Goal: Information Seeking & Learning: Learn about a topic

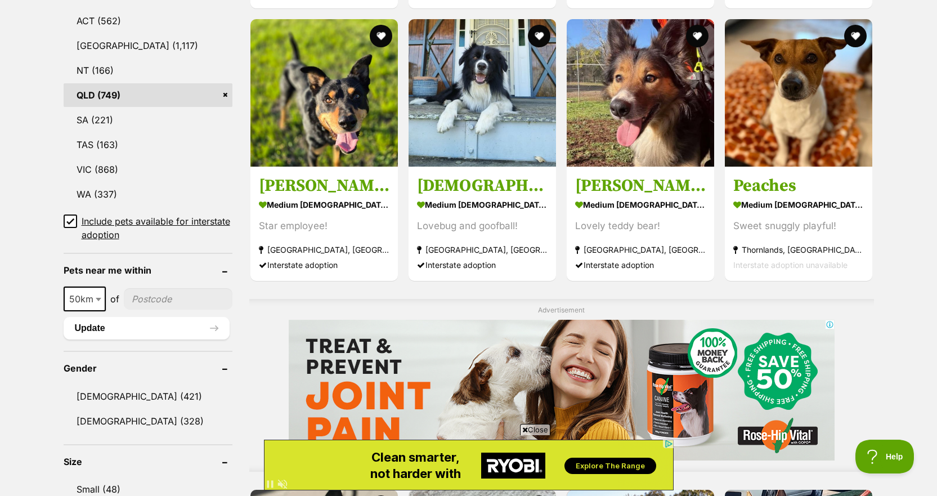
scroll to position [618, 0]
click at [97, 299] on b at bounding box center [99, 298] width 6 height 3
select select "100"
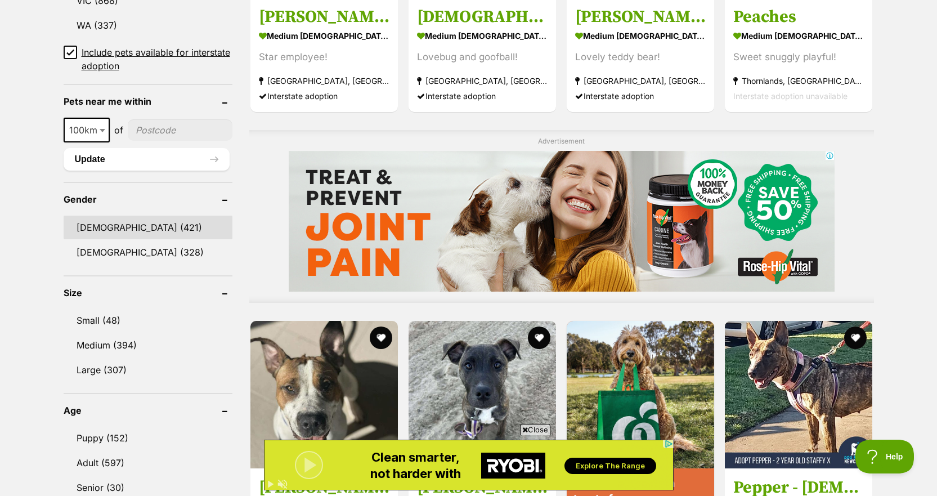
scroll to position [787, 0]
click at [97, 223] on link "Male (421)" at bounding box center [148, 227] width 169 height 24
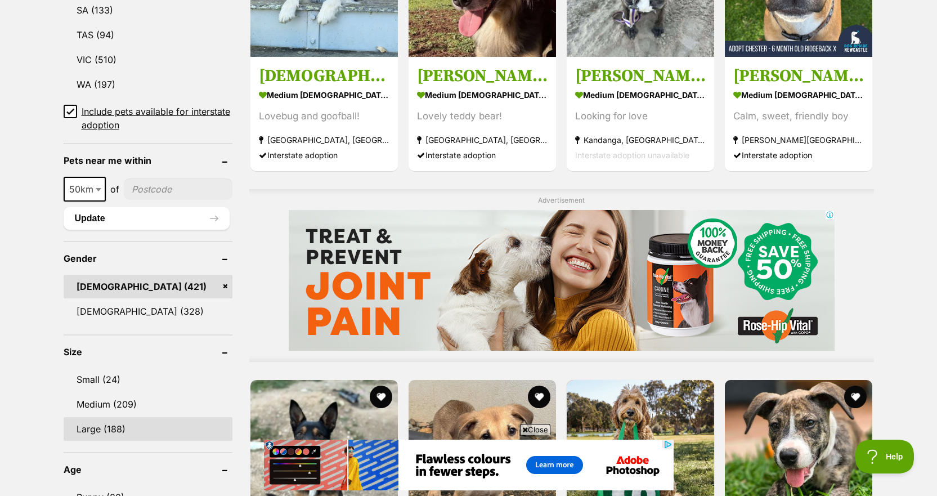
scroll to position [731, 0]
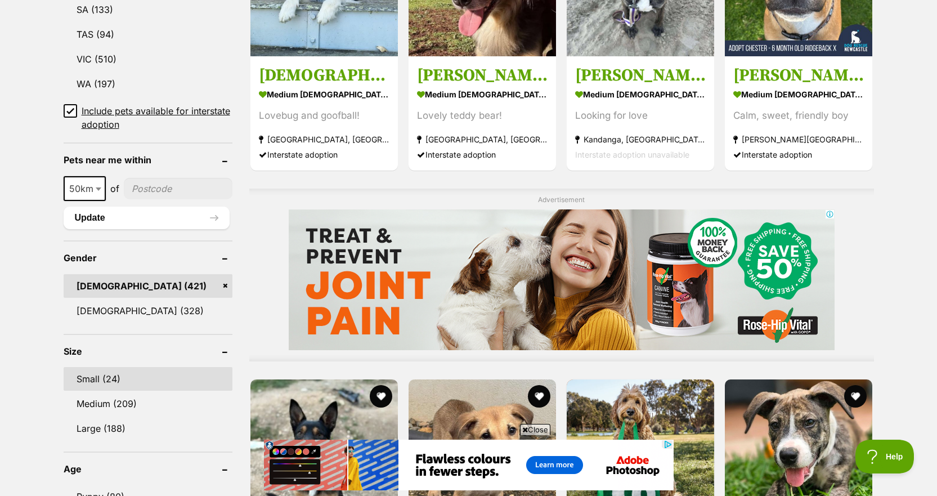
click at [108, 374] on link "Small (24)" at bounding box center [148, 379] width 169 height 24
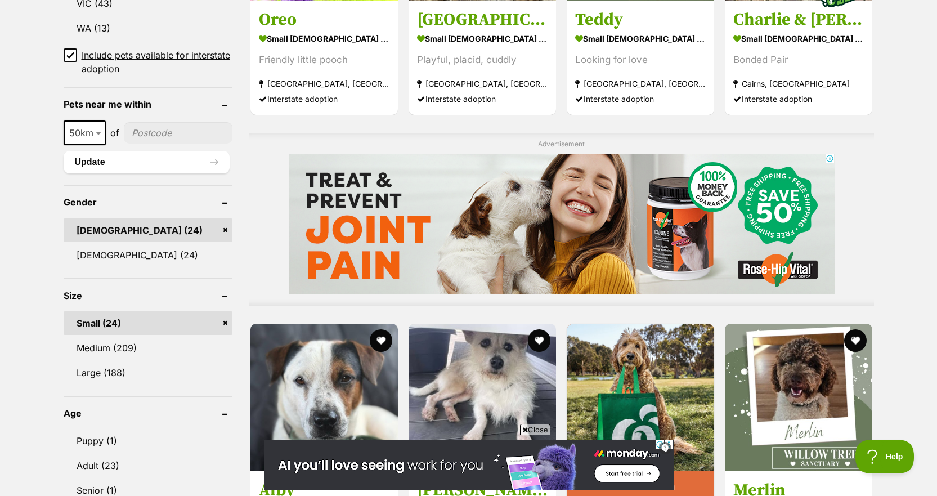
scroll to position [788, 0]
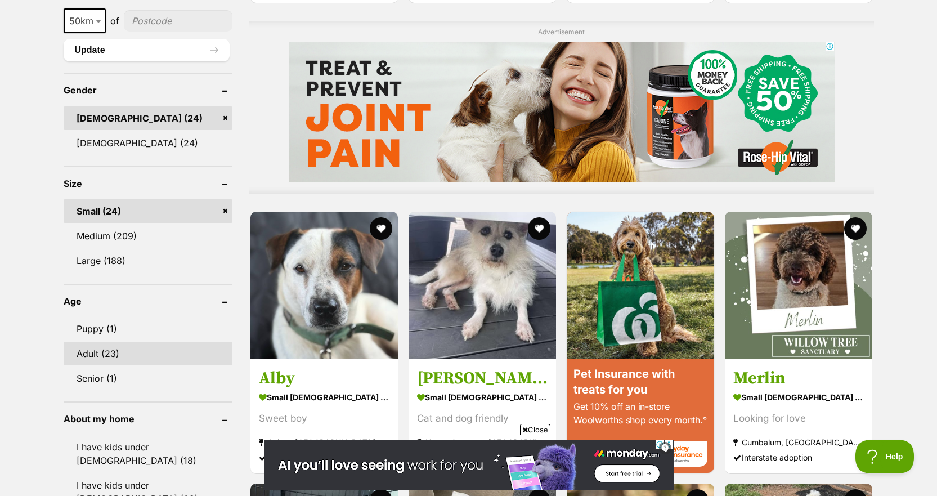
click at [108, 351] on link "Adult (23)" at bounding box center [148, 354] width 169 height 24
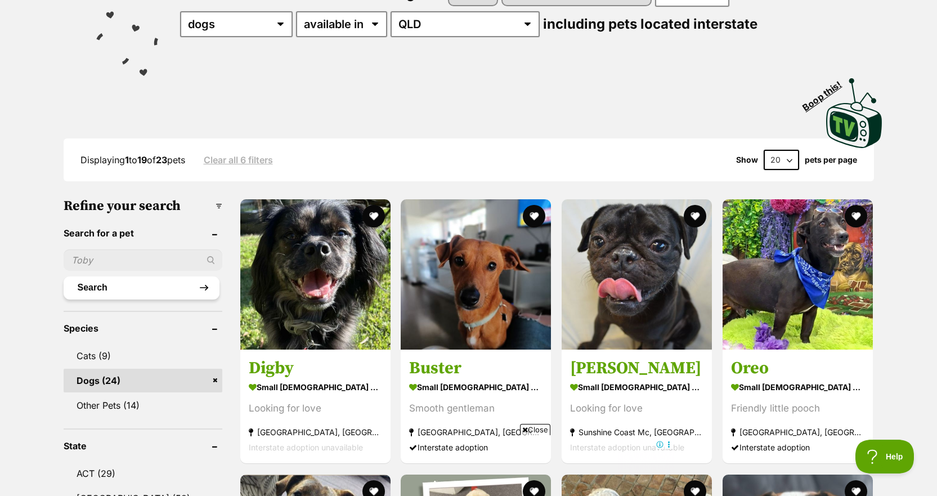
click at [102, 284] on button "Search" at bounding box center [142, 287] width 156 height 23
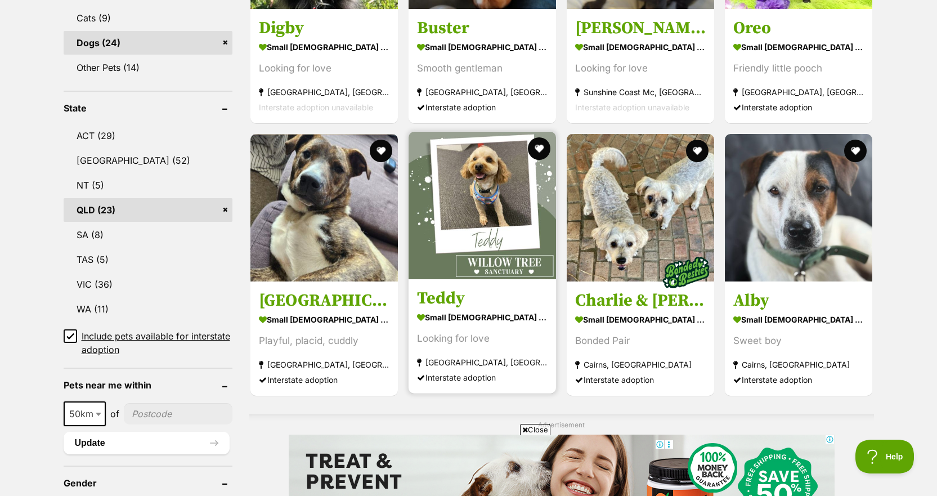
scroll to position [507, 0]
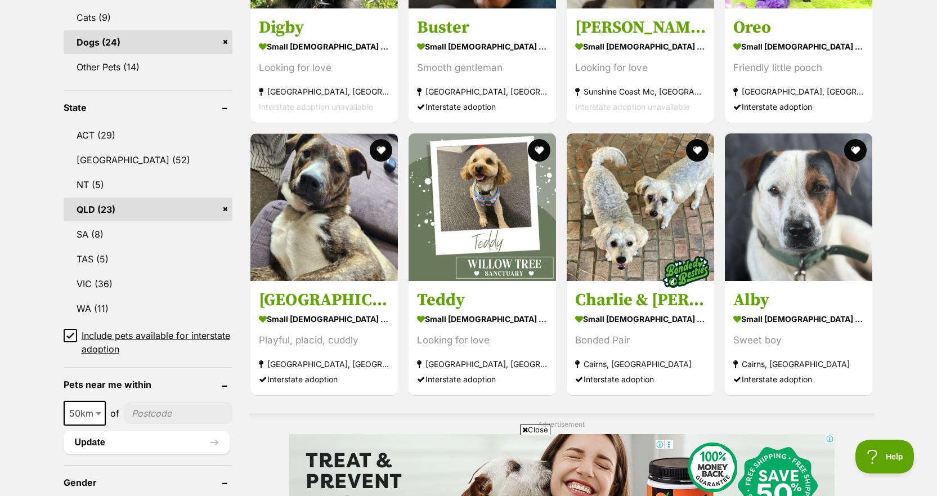
click at [137, 209] on link "QLD (23)" at bounding box center [148, 210] width 169 height 24
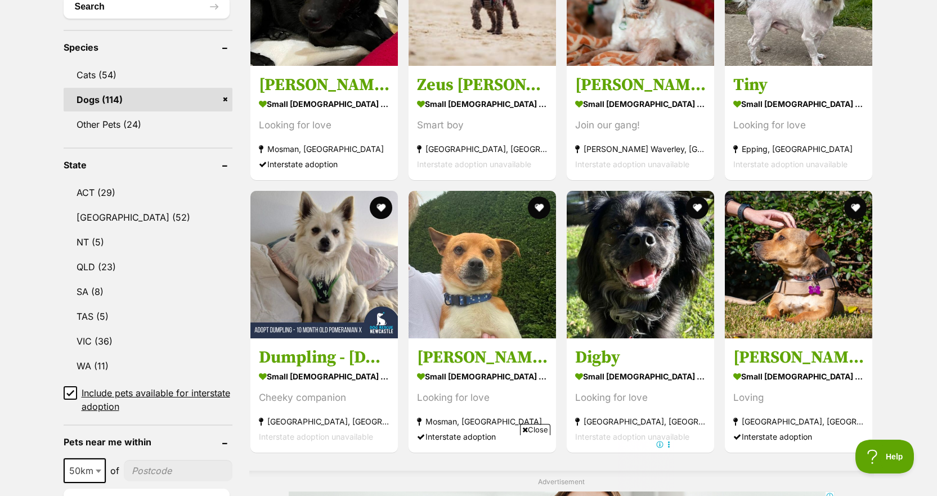
scroll to position [450, 0]
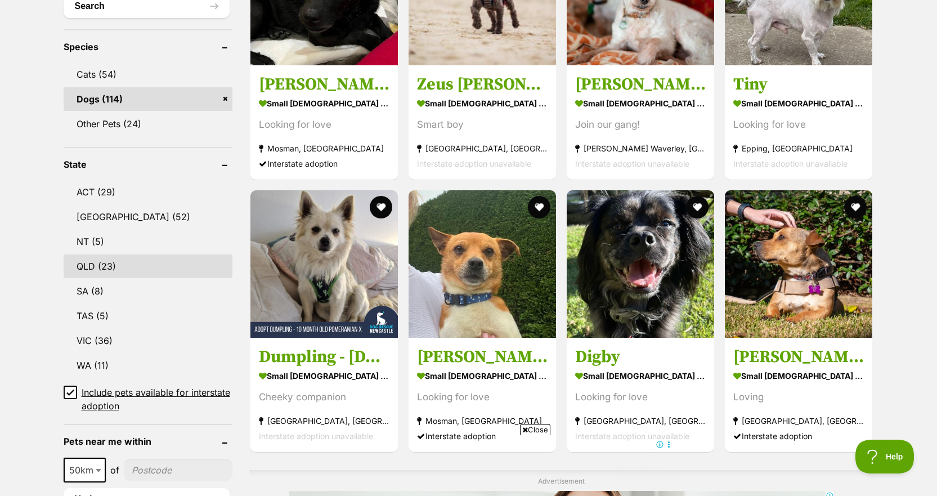
click at [110, 262] on link "QLD (23)" at bounding box center [148, 266] width 169 height 24
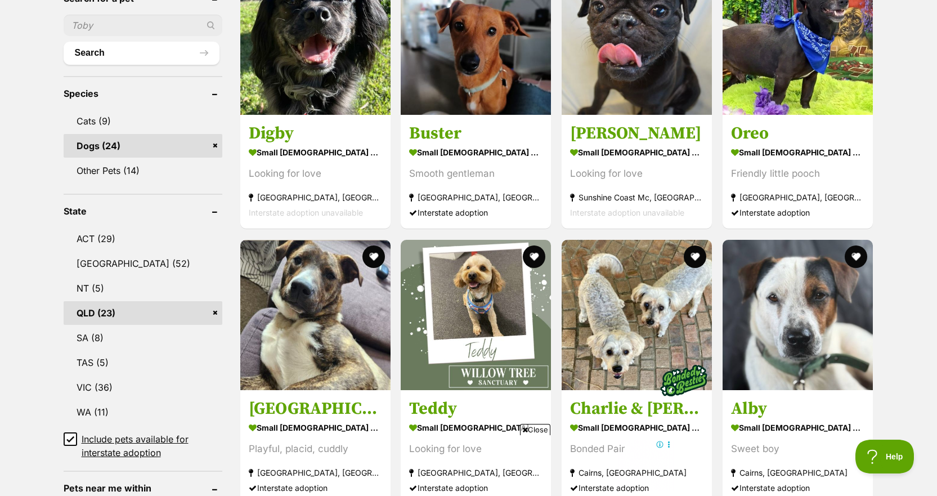
scroll to position [468, 0]
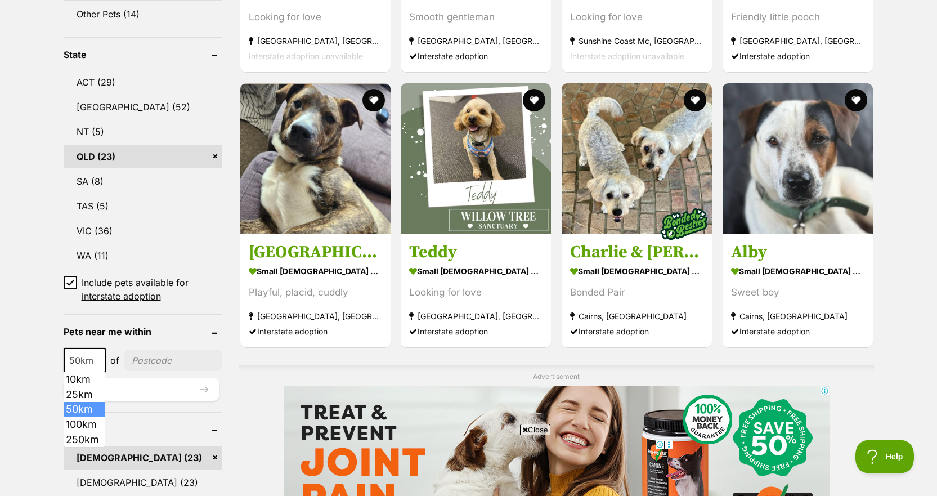
click at [96, 361] on b at bounding box center [99, 360] width 6 height 3
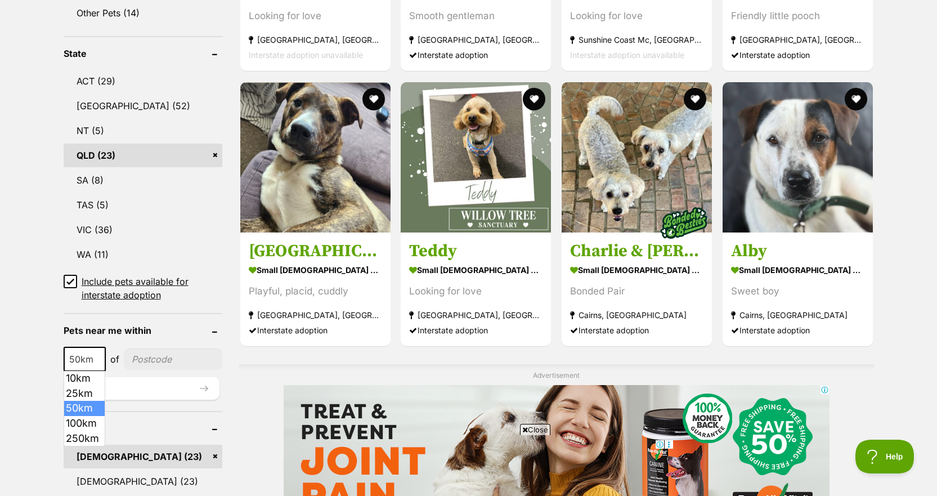
scroll to position [561, 0]
select select "100"
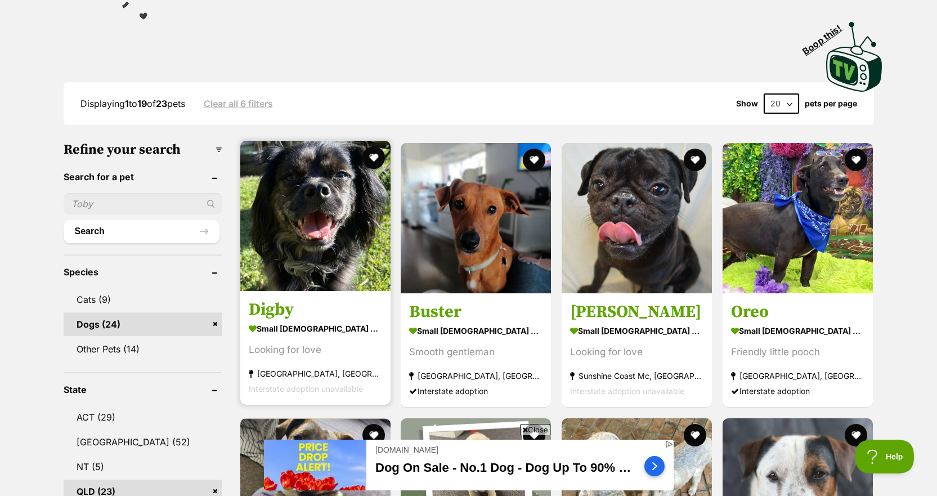
scroll to position [0, 0]
click at [343, 252] on img at bounding box center [315, 216] width 150 height 150
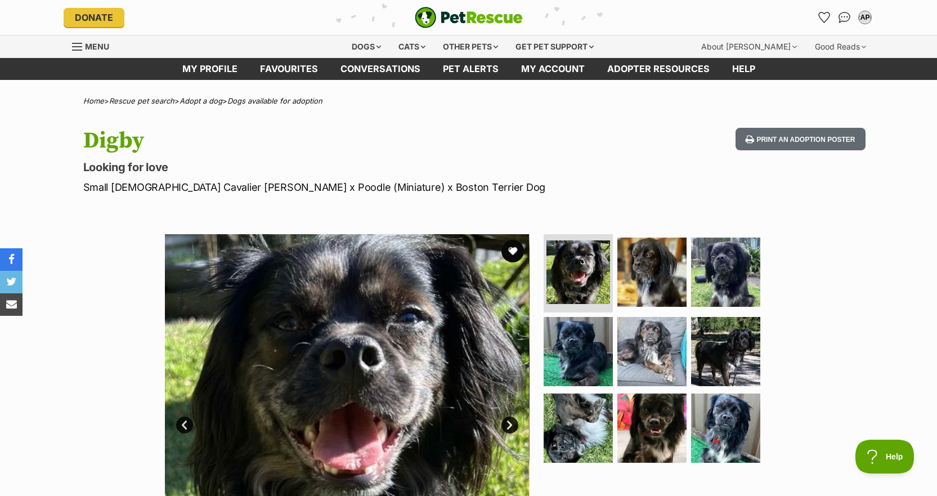
click at [503, 312] on img at bounding box center [347, 416] width 365 height 365
click at [511, 425] on link "Next" at bounding box center [510, 425] width 17 height 17
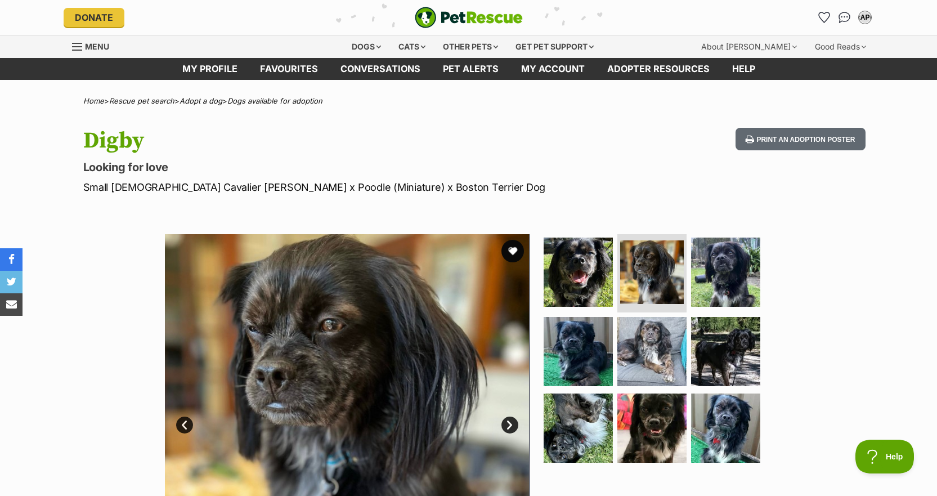
click at [510, 424] on link "Next" at bounding box center [510, 425] width 17 height 17
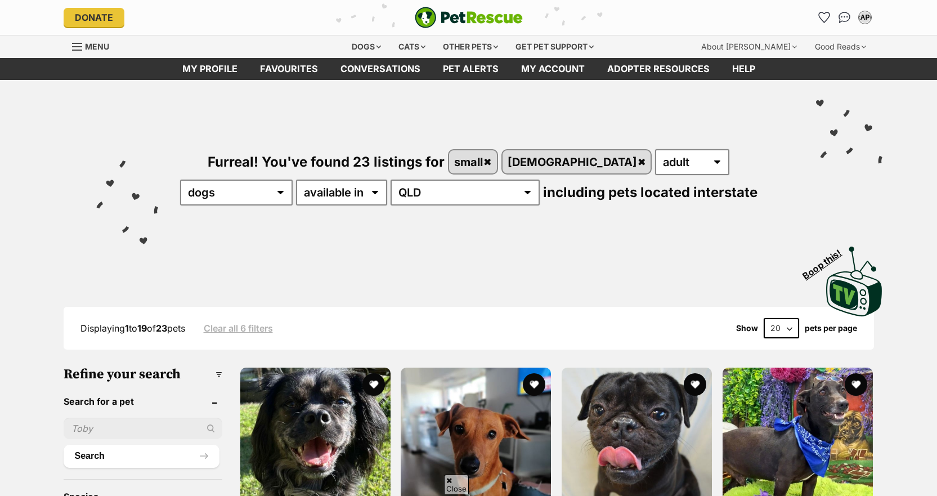
select select "100"
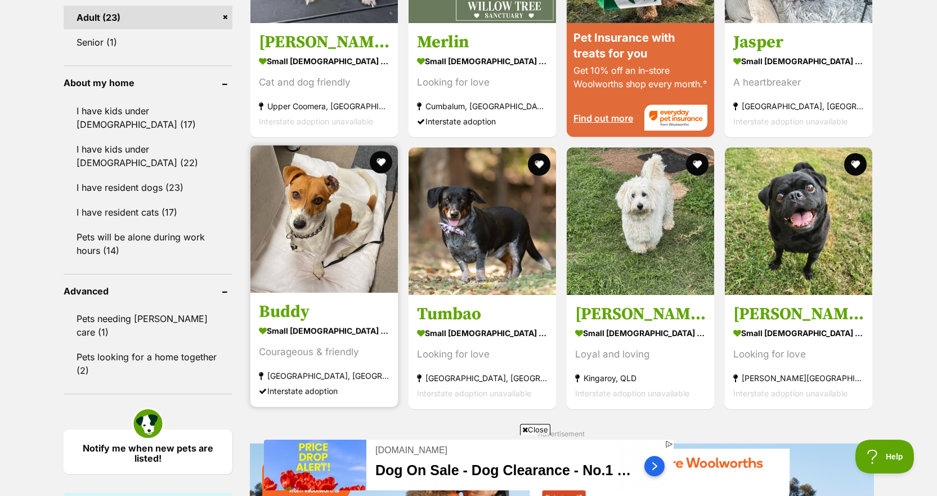
scroll to position [1236, 0]
click at [331, 257] on img at bounding box center [324, 218] width 147 height 147
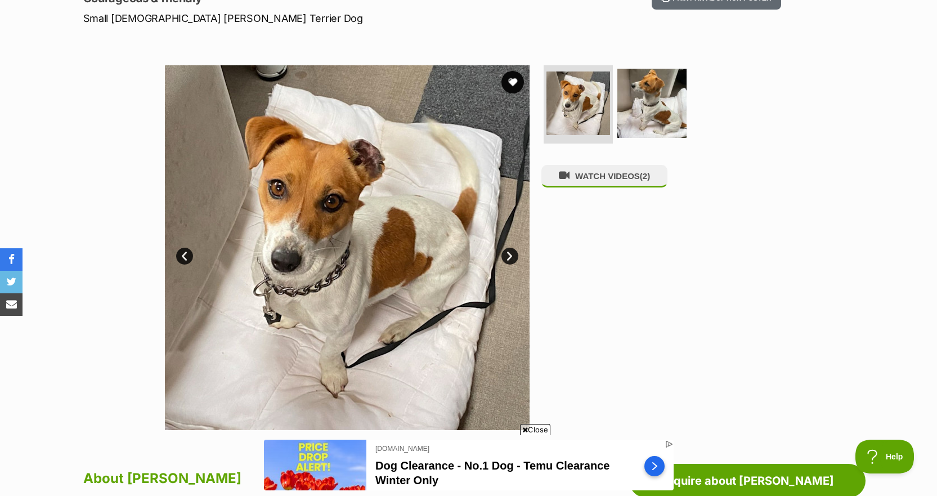
click at [510, 251] on link "Next" at bounding box center [510, 256] width 17 height 17
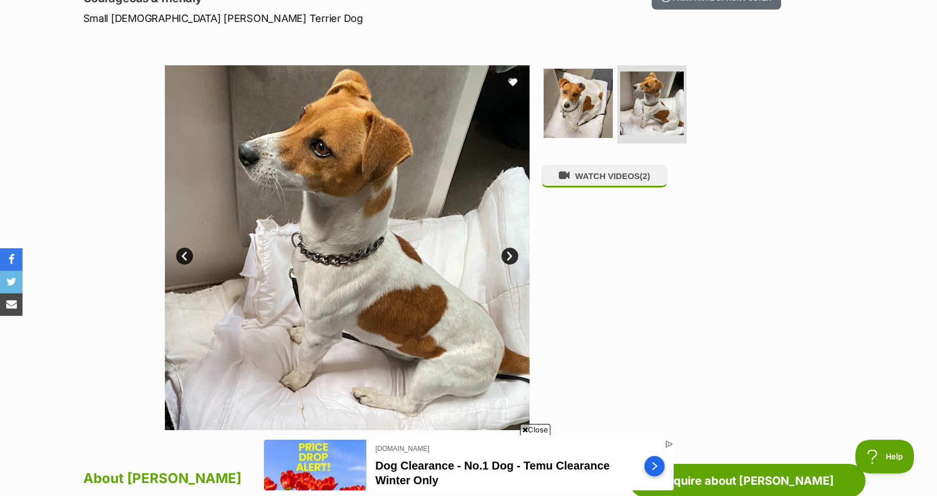
click at [509, 257] on link "Next" at bounding box center [510, 256] width 17 height 17
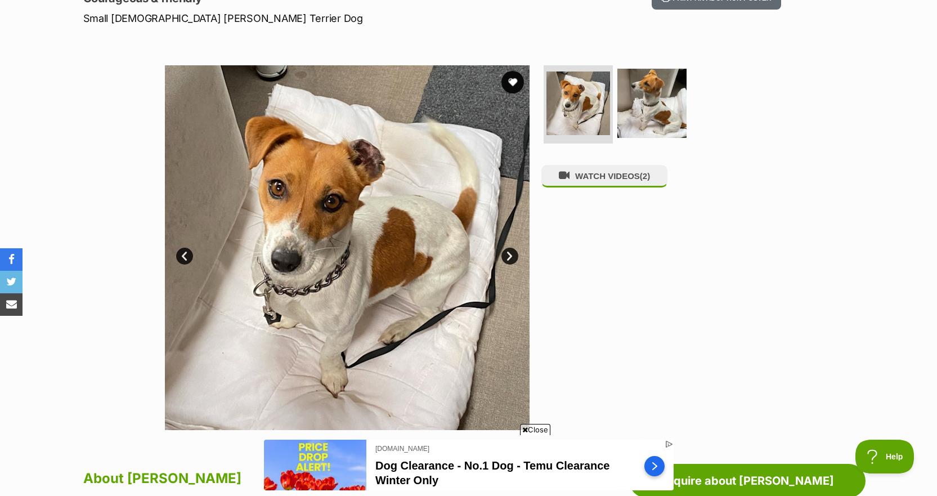
click at [509, 257] on link "Next" at bounding box center [510, 256] width 17 height 17
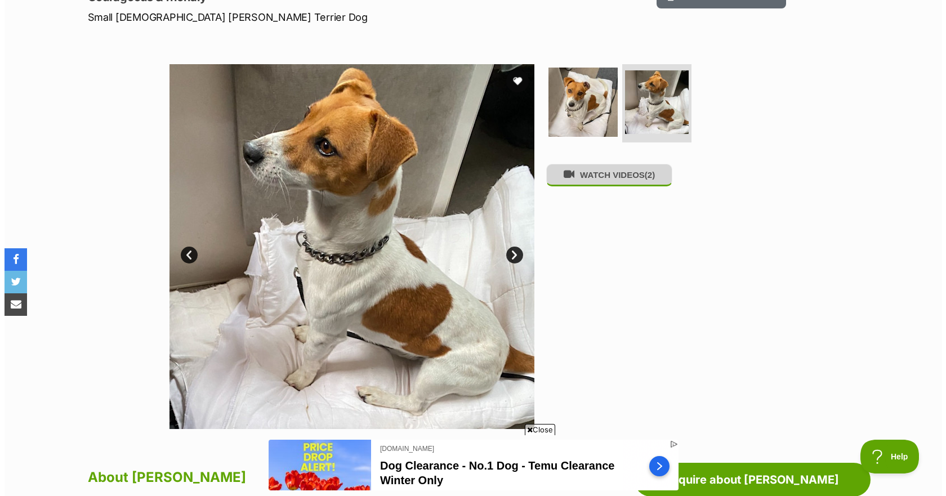
scroll to position [169, 0]
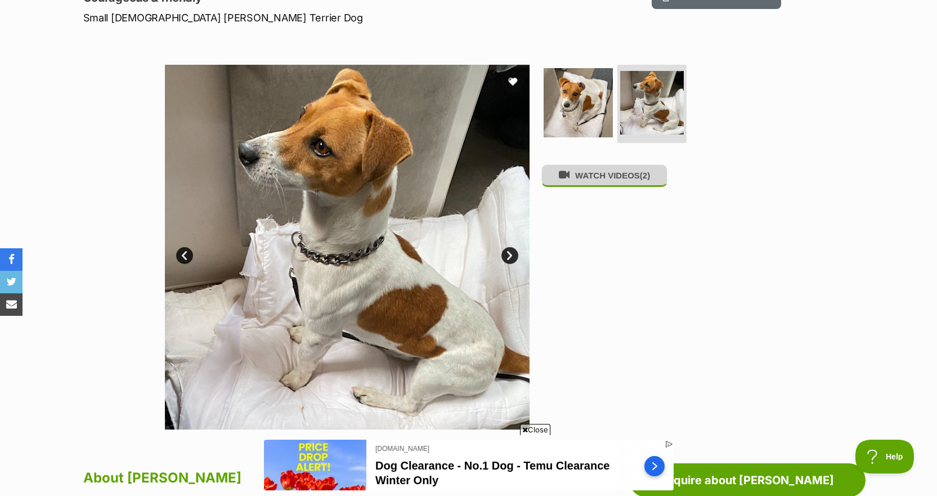
click at [589, 182] on button "WATCH VIDEOS (2)" at bounding box center [605, 175] width 126 height 22
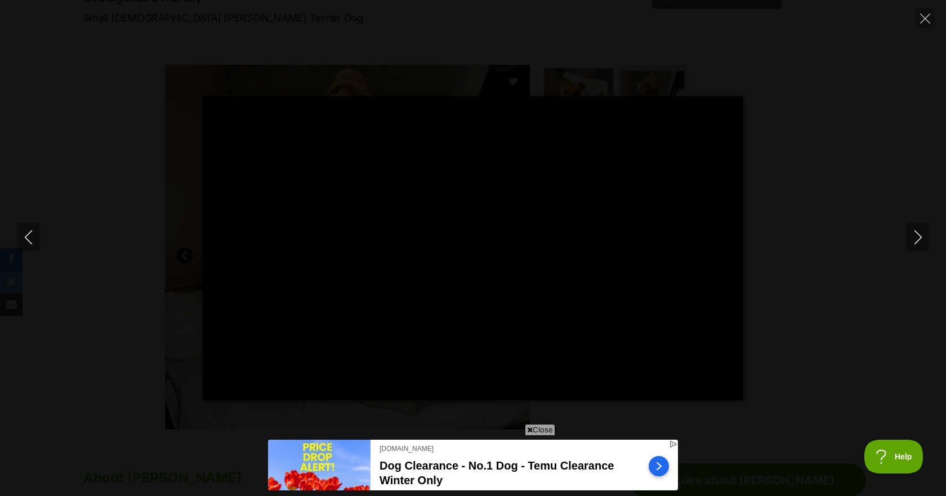
type input "100"
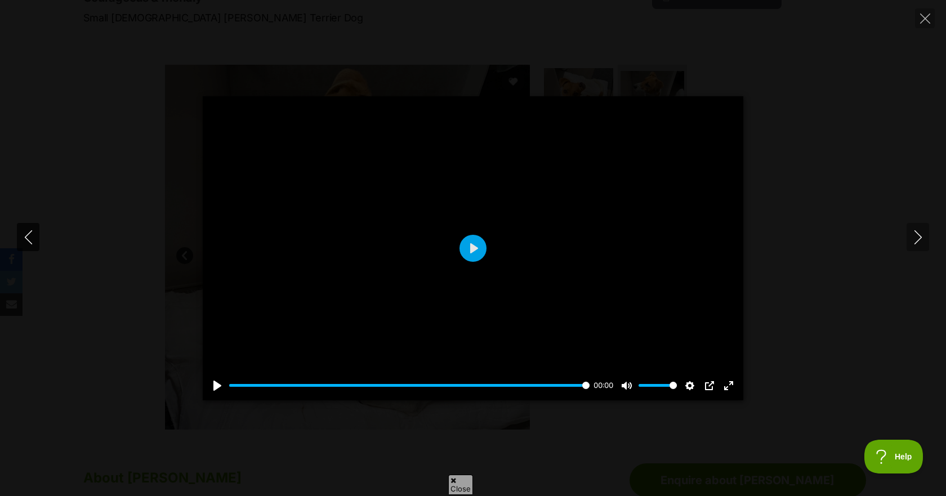
click at [30, 234] on icon "Previous" at bounding box center [28, 237] width 14 height 14
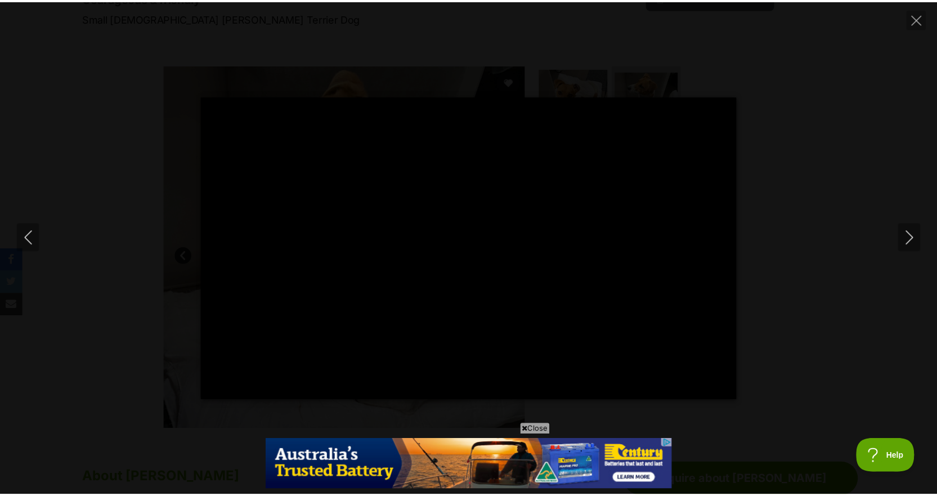
scroll to position [0, 0]
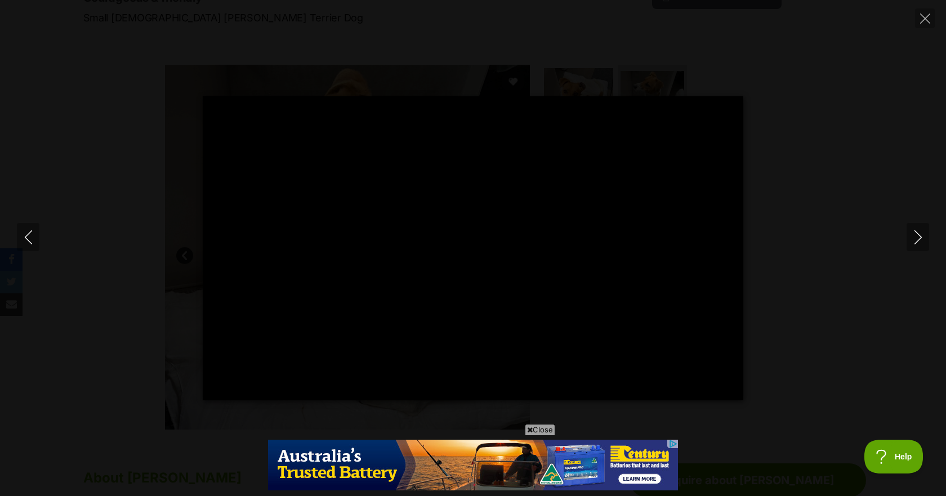
type input "100"
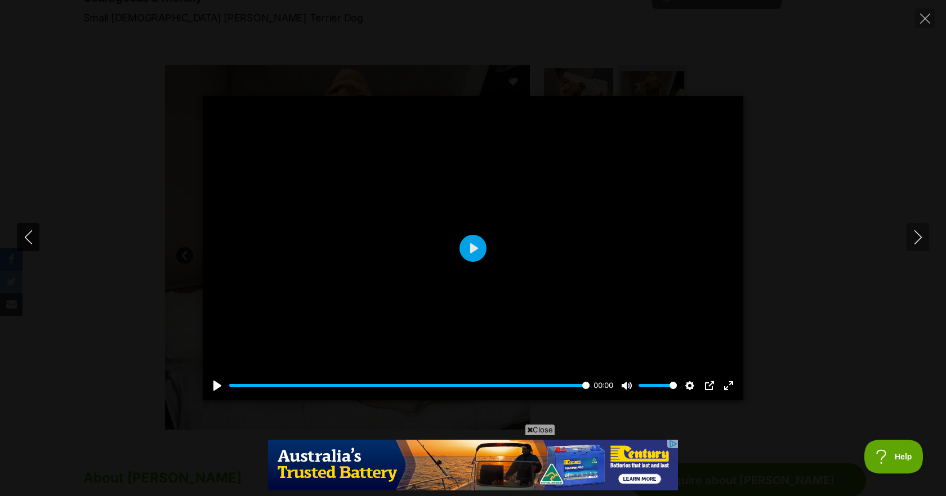
click at [26, 236] on icon "Previous" at bounding box center [27, 237] width 7 height 14
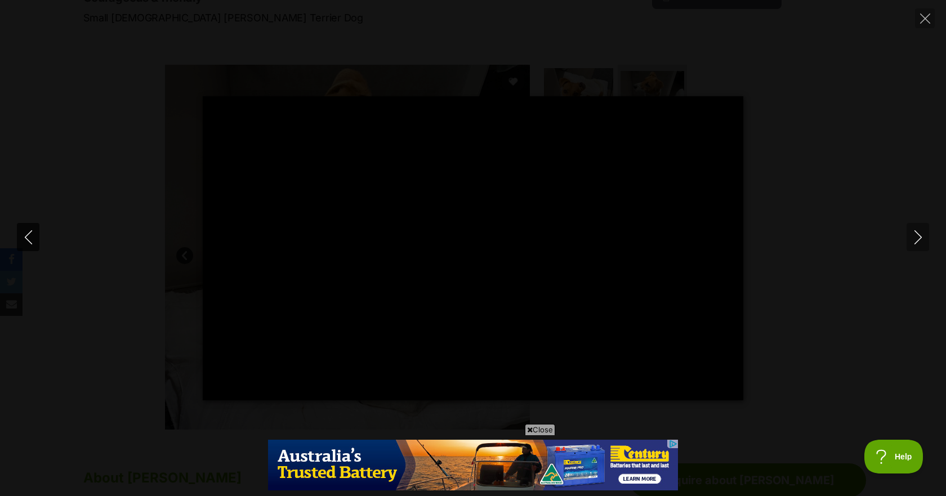
click at [26, 236] on icon "Previous" at bounding box center [27, 237] width 7 height 14
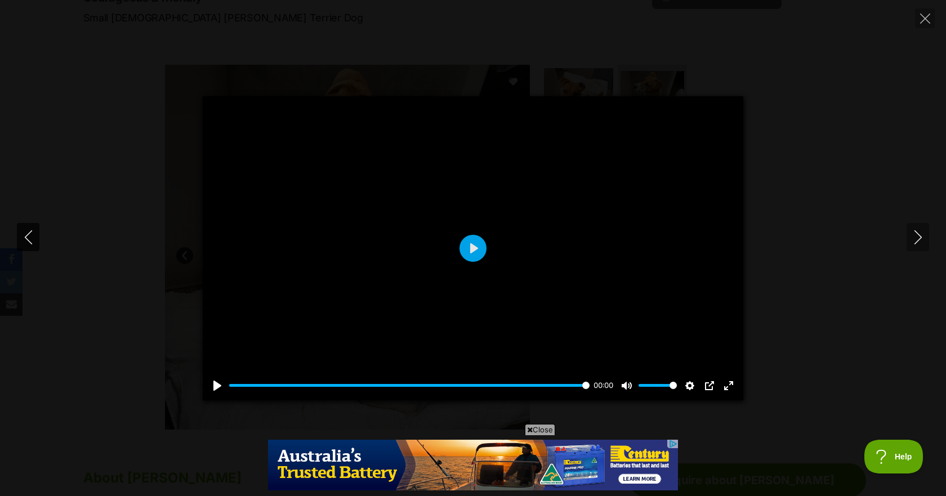
type input "9.99"
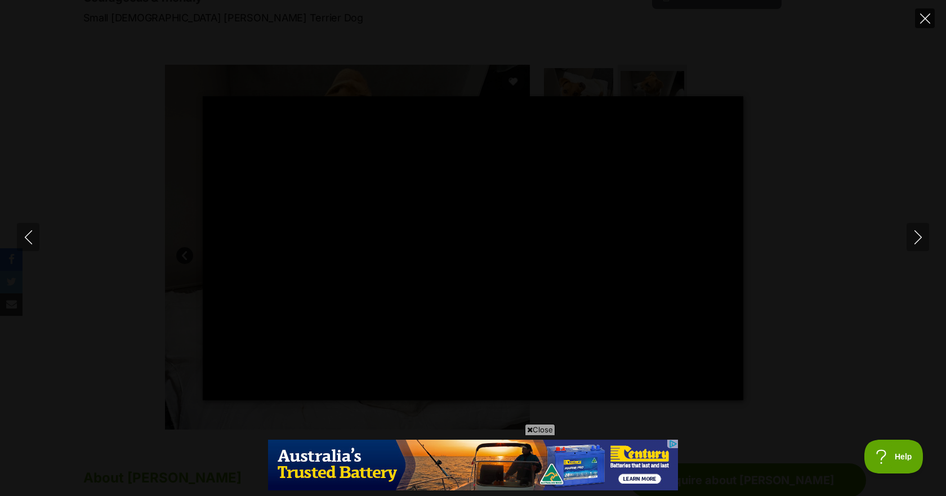
click at [924, 19] on icon "Close" at bounding box center [925, 19] width 10 height 10
type input "30.92"
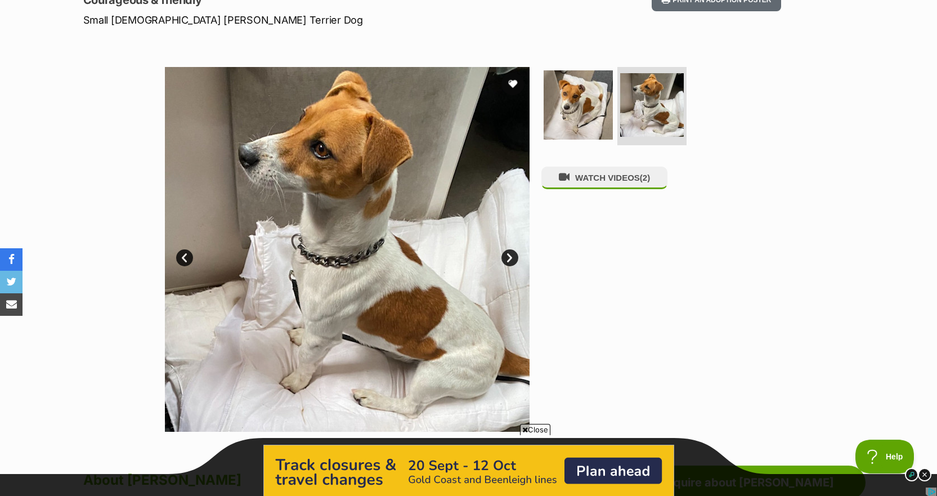
click at [182, 255] on link "Prev" at bounding box center [184, 257] width 17 height 17
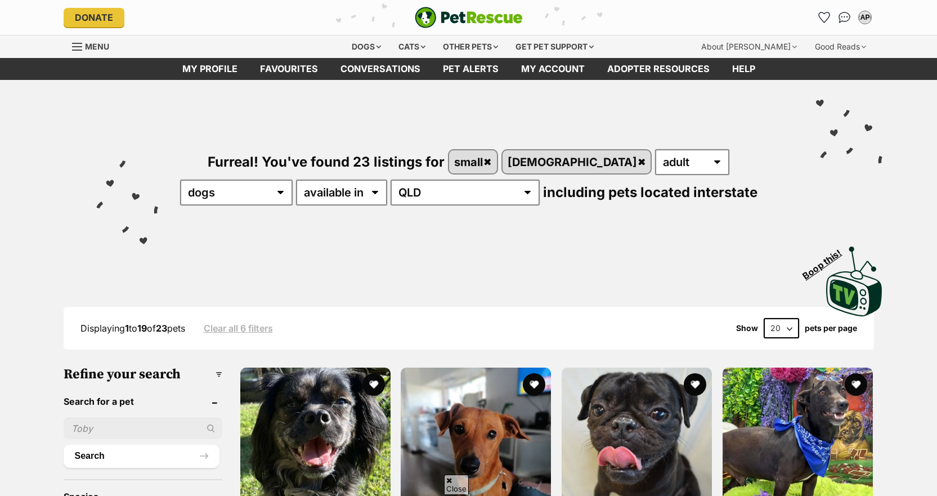
select select "100"
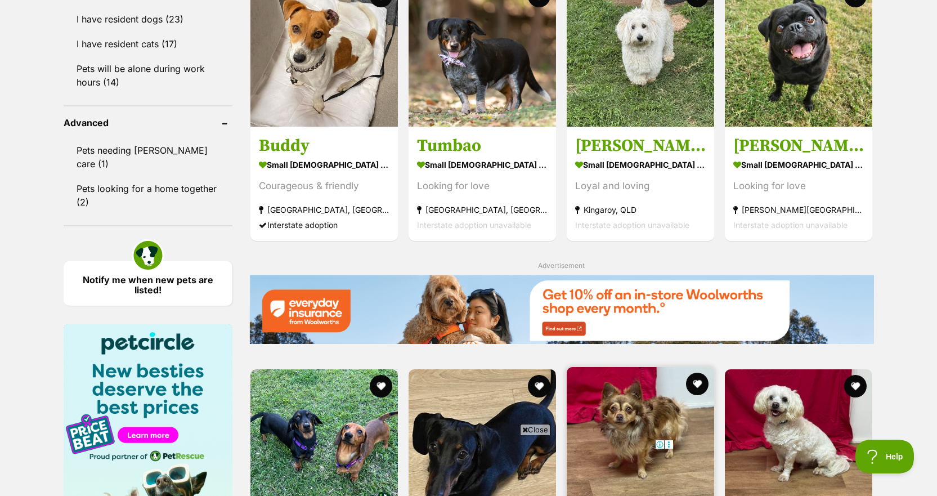
scroll to position [1404, 0]
click at [623, 366] on img at bounding box center [640, 439] width 147 height 147
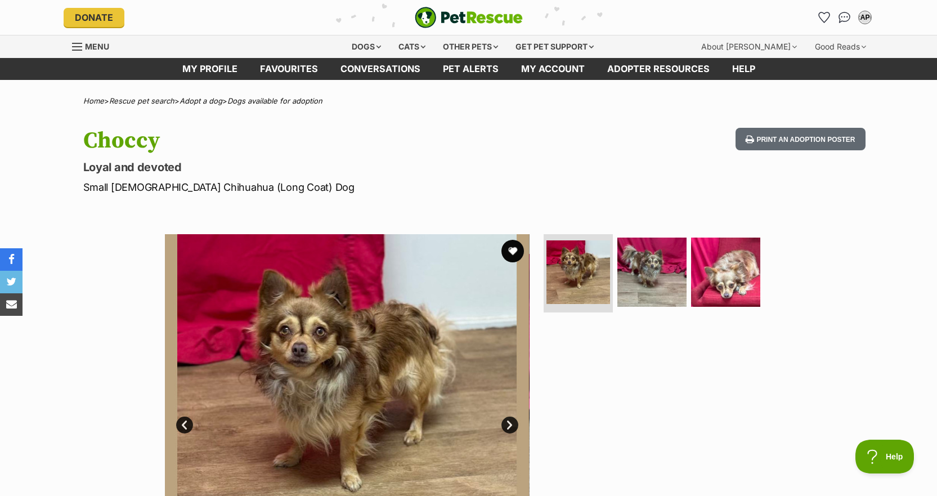
click at [511, 423] on link "Next" at bounding box center [510, 425] width 17 height 17
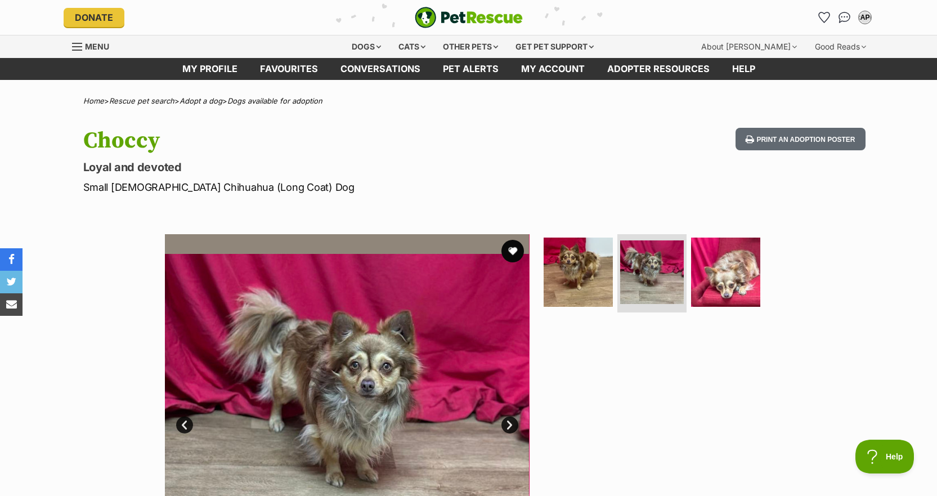
click at [509, 423] on link "Next" at bounding box center [510, 425] width 17 height 17
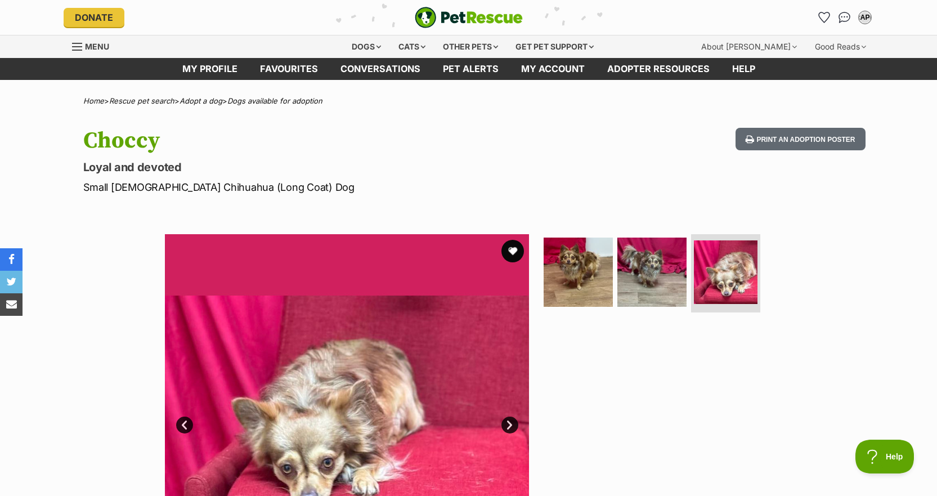
click at [509, 423] on link "Next" at bounding box center [510, 425] width 17 height 17
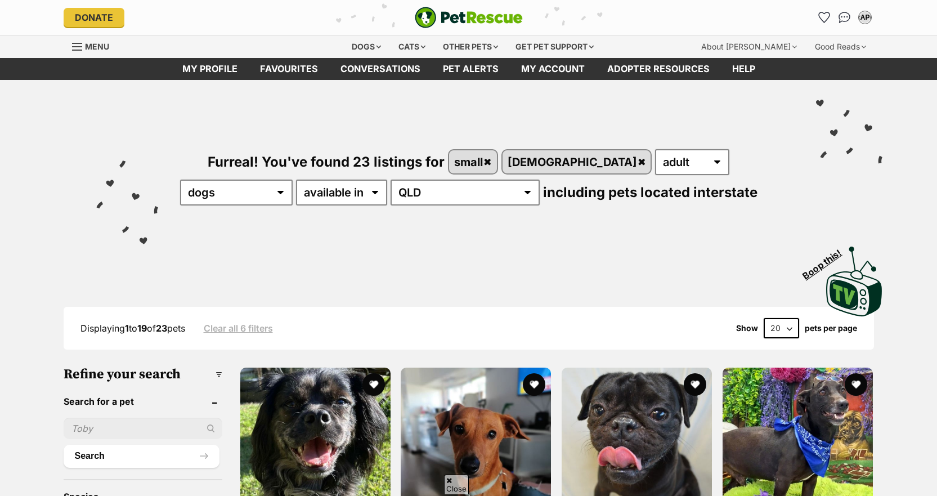
select select "100"
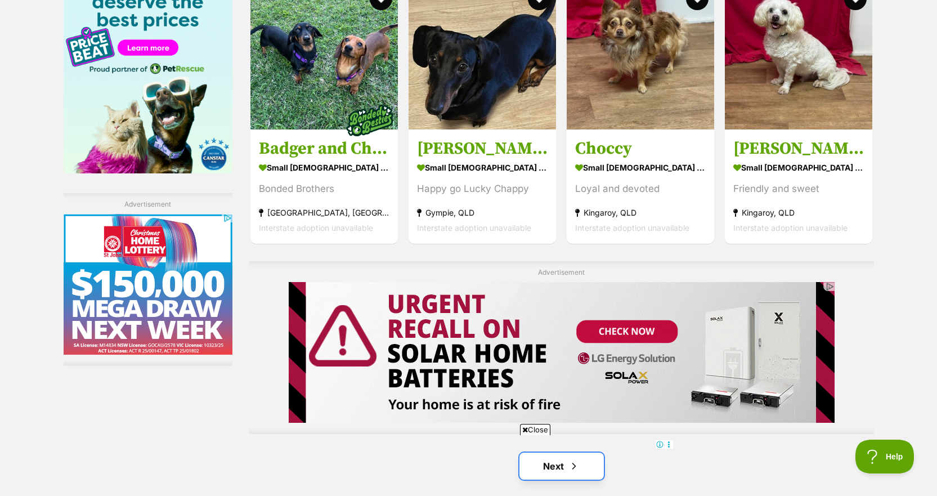
scroll to position [1791, 0]
click at [553, 452] on link "Next" at bounding box center [562, 465] width 84 height 27
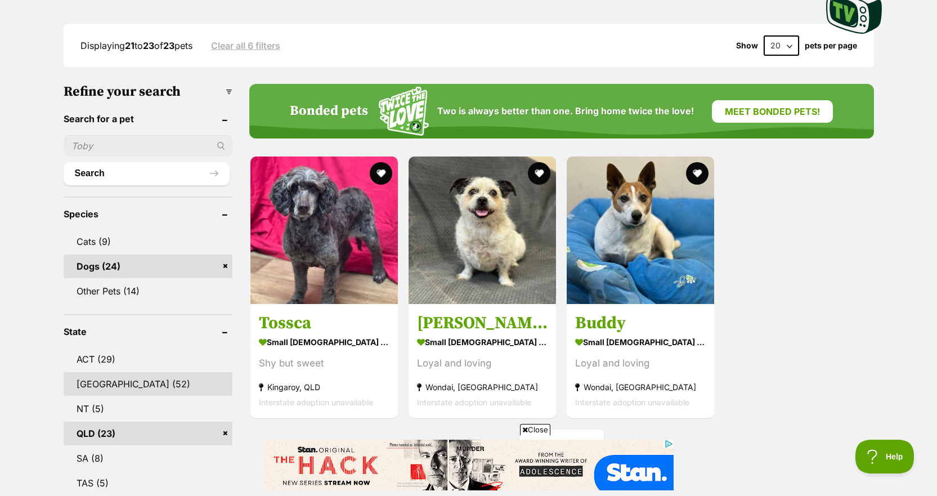
scroll to position [282, 0]
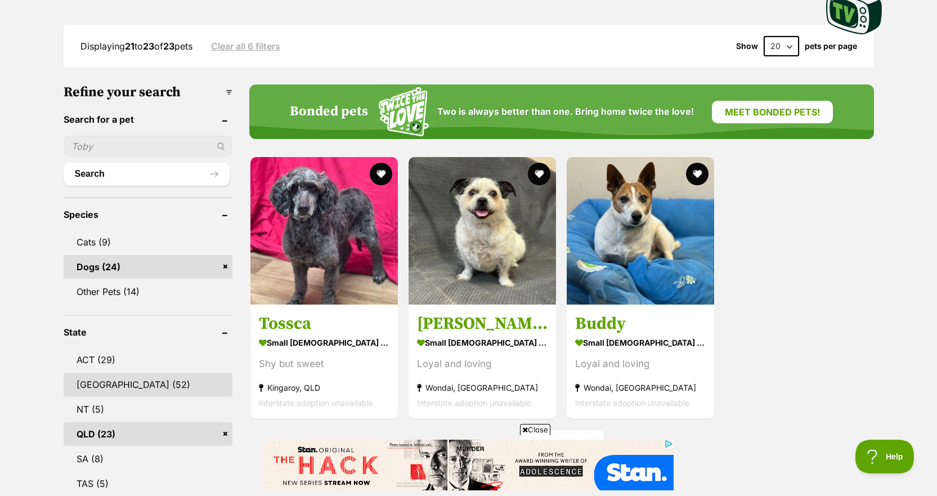
click at [115, 383] on link "[GEOGRAPHIC_DATA] (52)" at bounding box center [148, 385] width 169 height 24
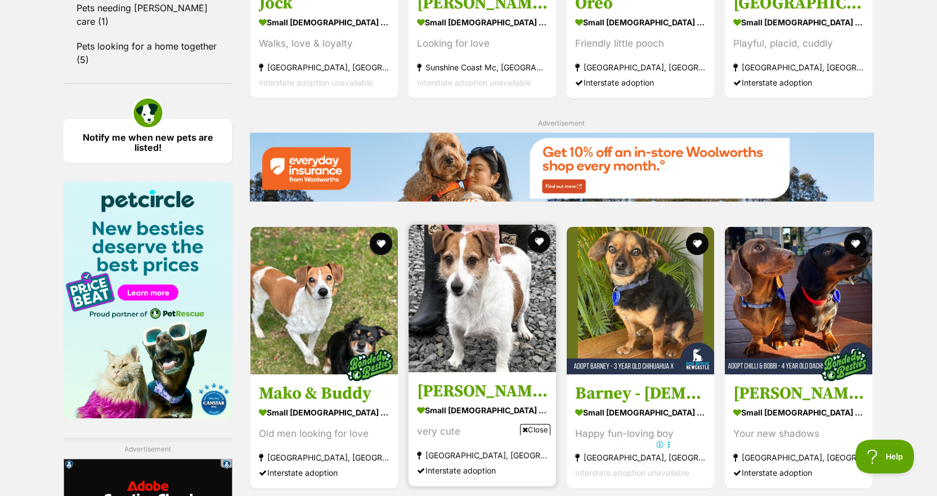
scroll to position [1573, 0]
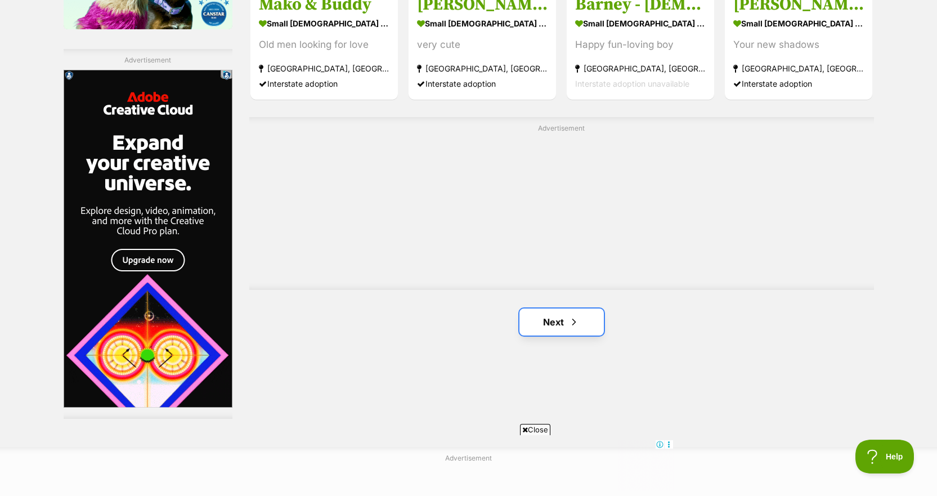
click at [552, 308] on link "Next" at bounding box center [562, 321] width 84 height 27
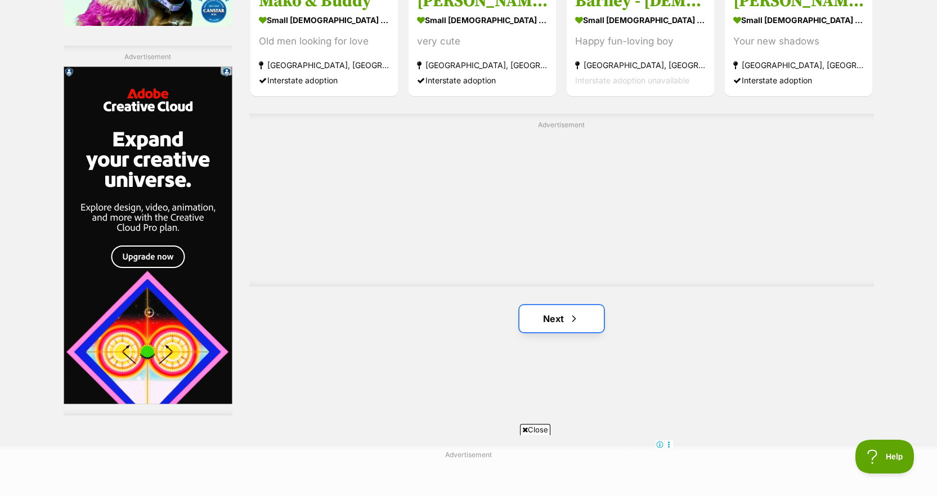
scroll to position [1966, 0]
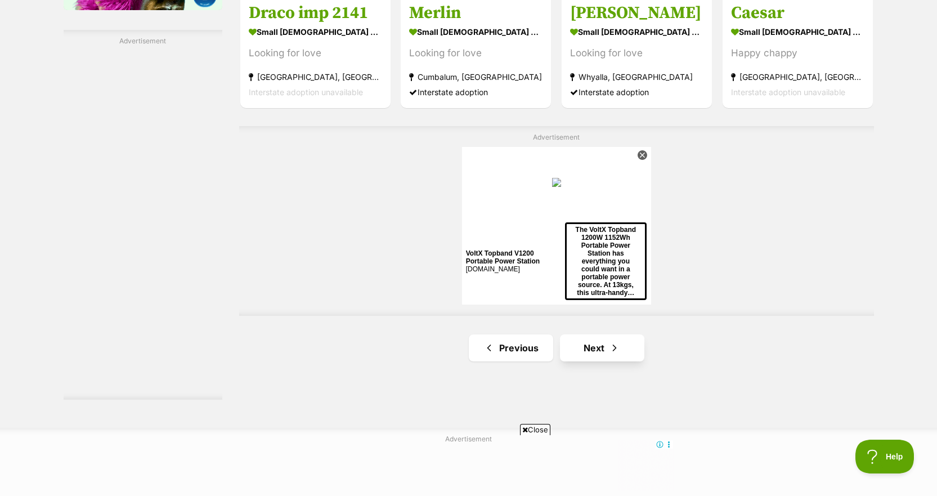
scroll to position [1967, 0]
click at [601, 334] on link "Next" at bounding box center [602, 347] width 84 height 27
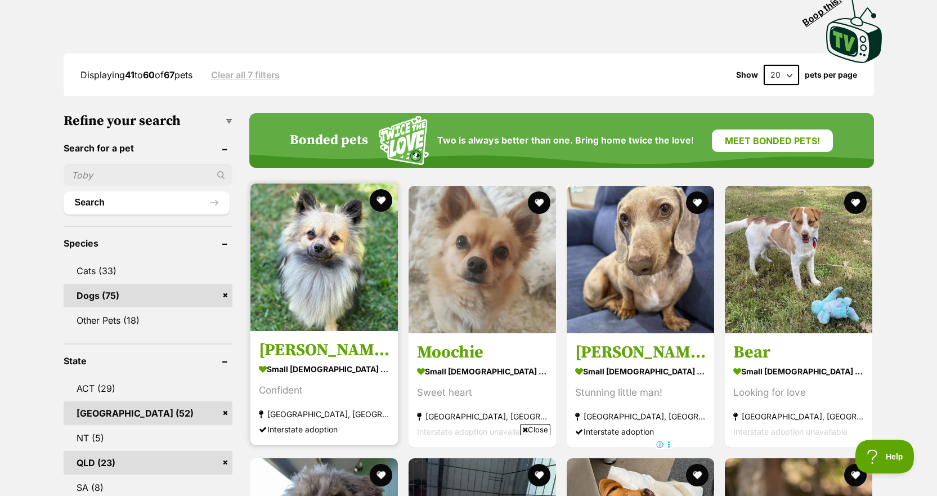
scroll to position [281, 0]
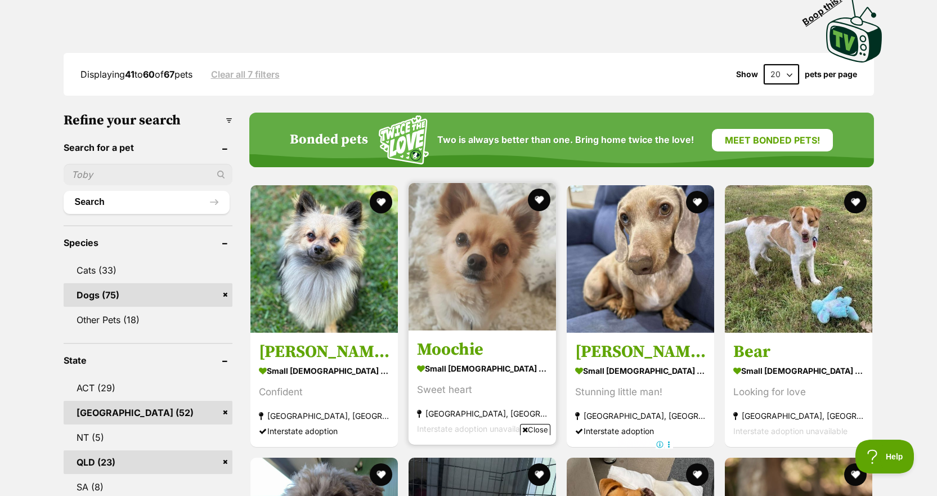
click at [472, 247] on img at bounding box center [482, 256] width 147 height 147
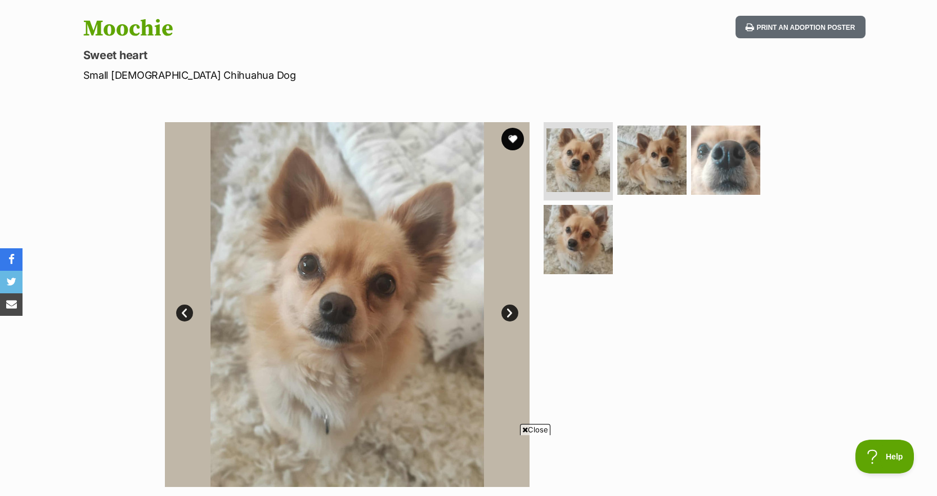
scroll to position [113, 0]
click at [511, 308] on link "Next" at bounding box center [510, 312] width 17 height 17
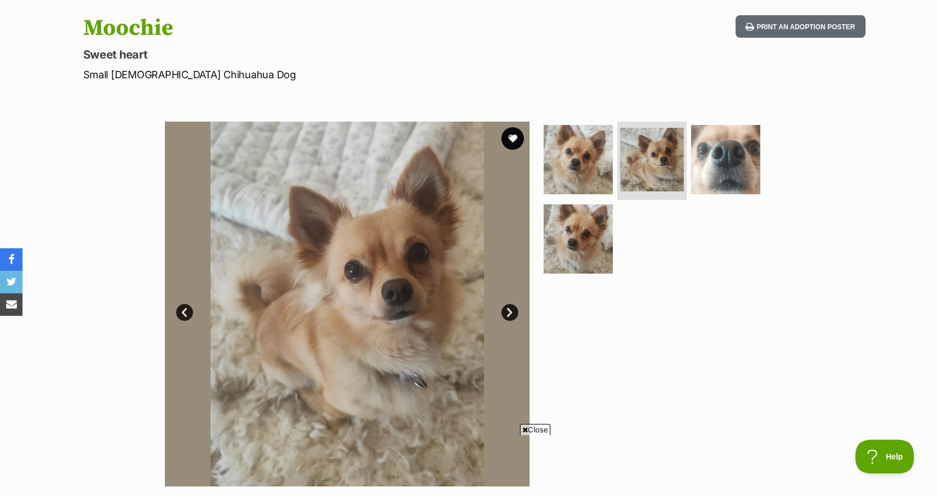
click at [512, 310] on link "Next" at bounding box center [510, 312] width 17 height 17
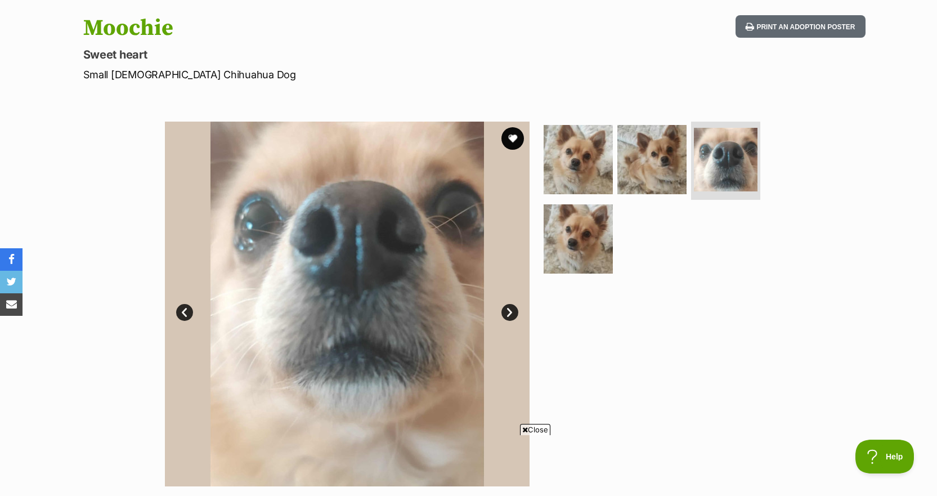
click at [512, 310] on link "Next" at bounding box center [510, 312] width 17 height 17
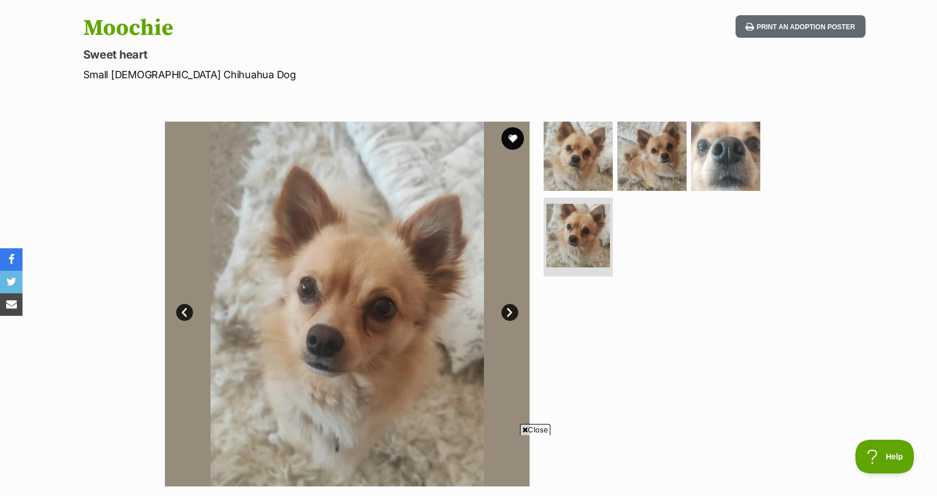
click at [512, 310] on link "Next" at bounding box center [510, 312] width 17 height 17
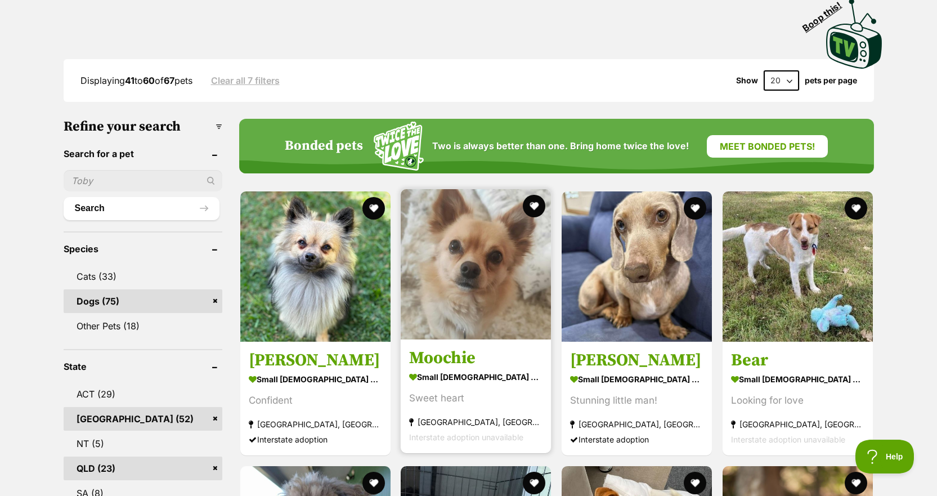
click at [472, 266] on img at bounding box center [476, 264] width 150 height 150
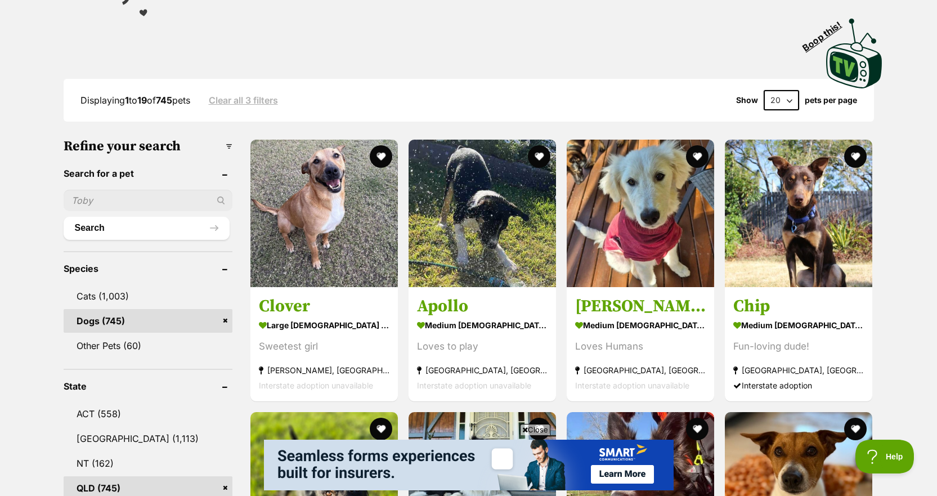
click at [146, 321] on link "Dogs (745)" at bounding box center [148, 321] width 169 height 24
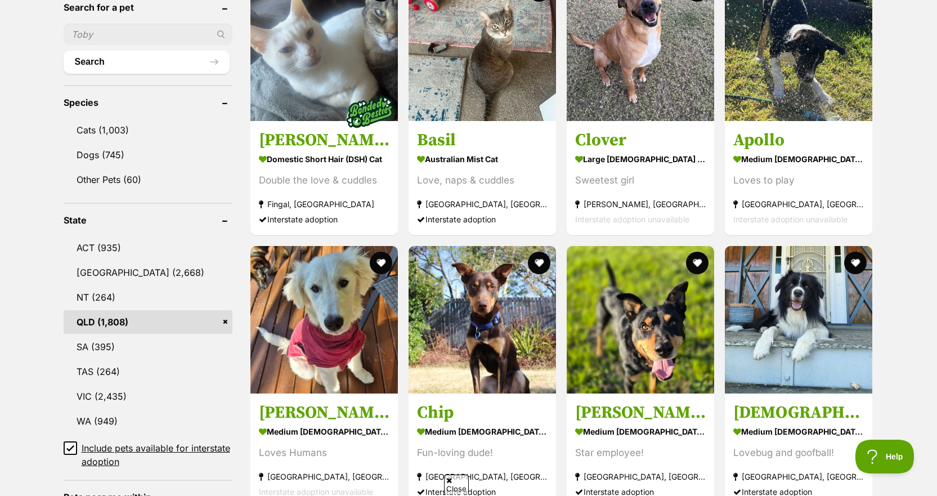
click at [132, 314] on link "QLD (1,808)" at bounding box center [148, 322] width 169 height 24
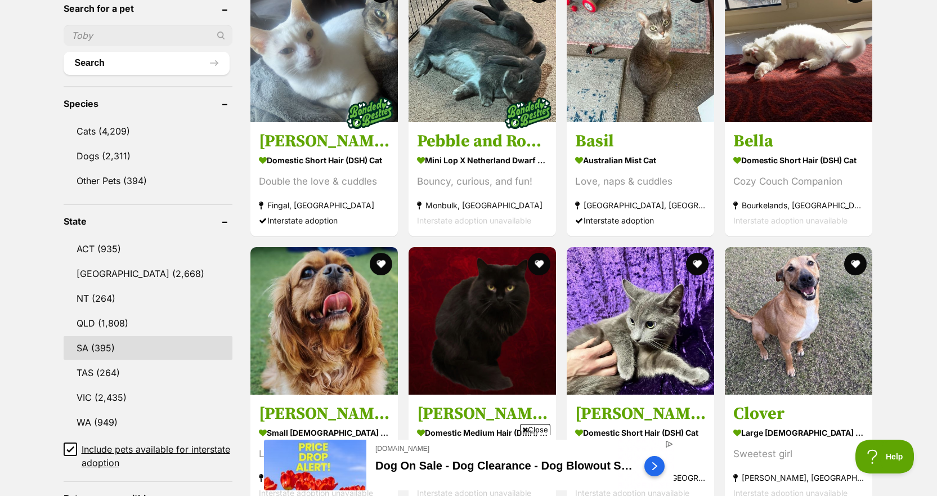
scroll to position [393, 0]
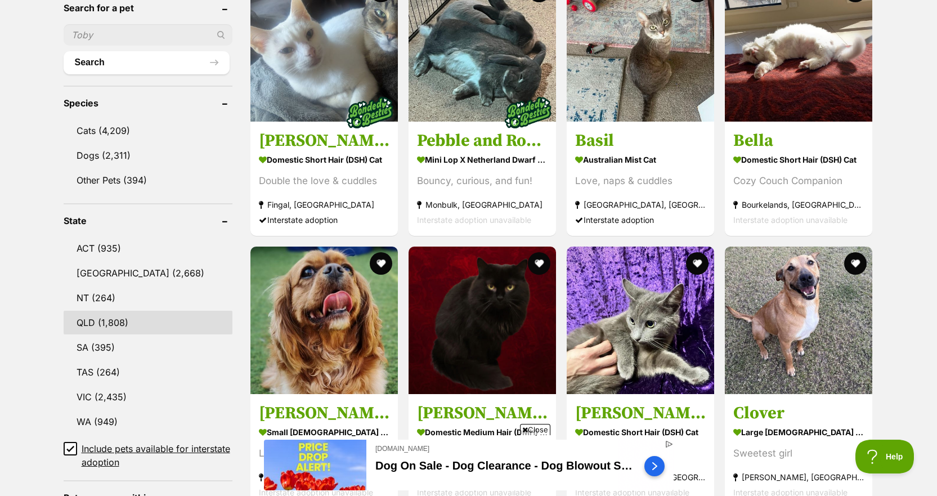
click at [123, 314] on link "QLD (1,808)" at bounding box center [148, 323] width 169 height 24
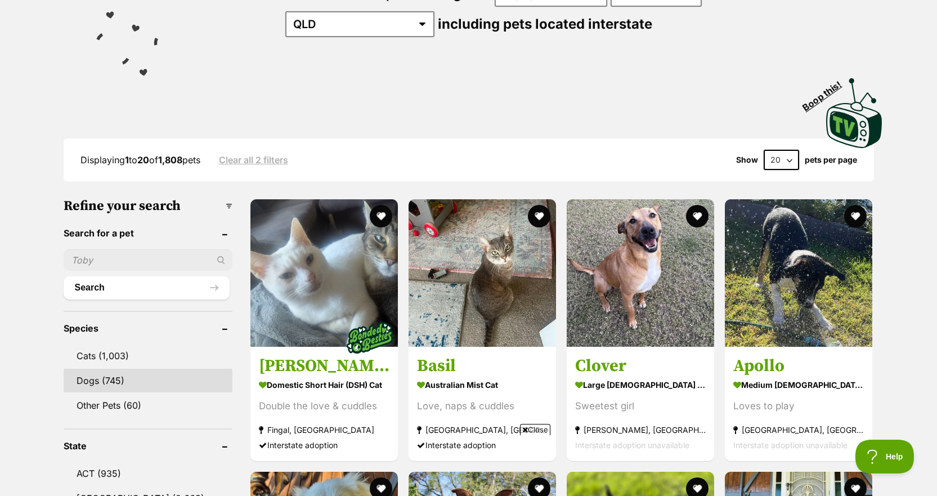
click at [128, 373] on link "Dogs (745)" at bounding box center [148, 381] width 169 height 24
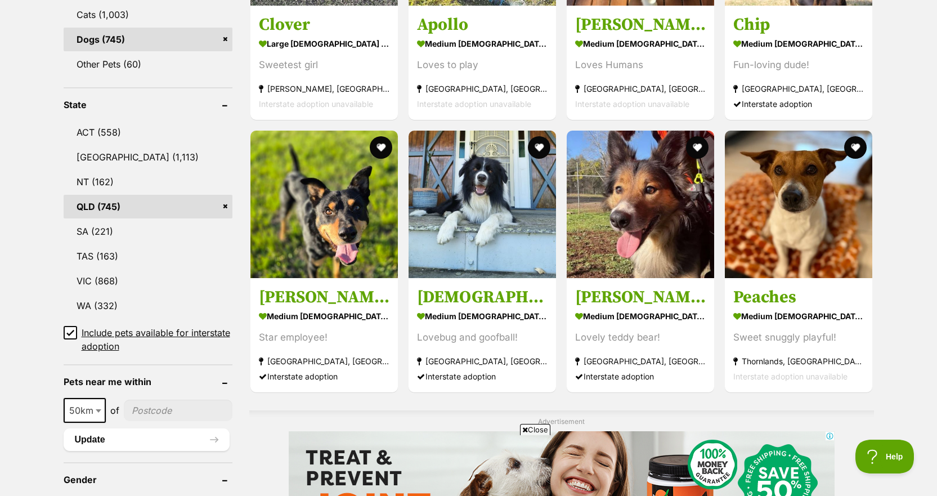
scroll to position [507, 0]
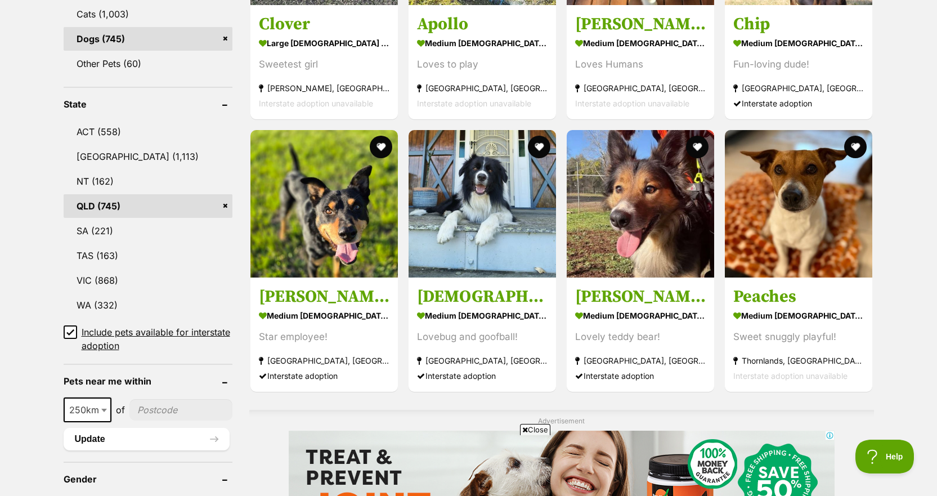
click at [104, 409] on b at bounding box center [104, 410] width 6 height 3
select select "100"
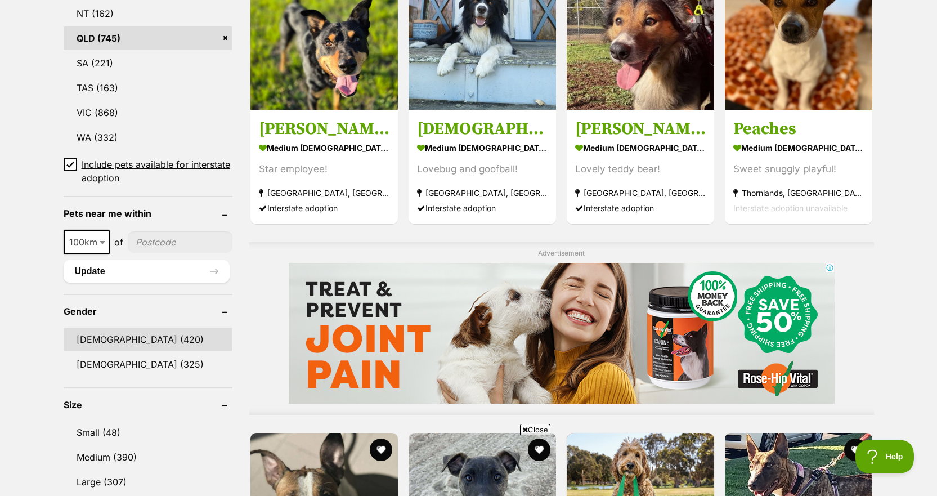
scroll to position [675, 0]
click at [122, 336] on link "[DEMOGRAPHIC_DATA] (420)" at bounding box center [148, 339] width 169 height 24
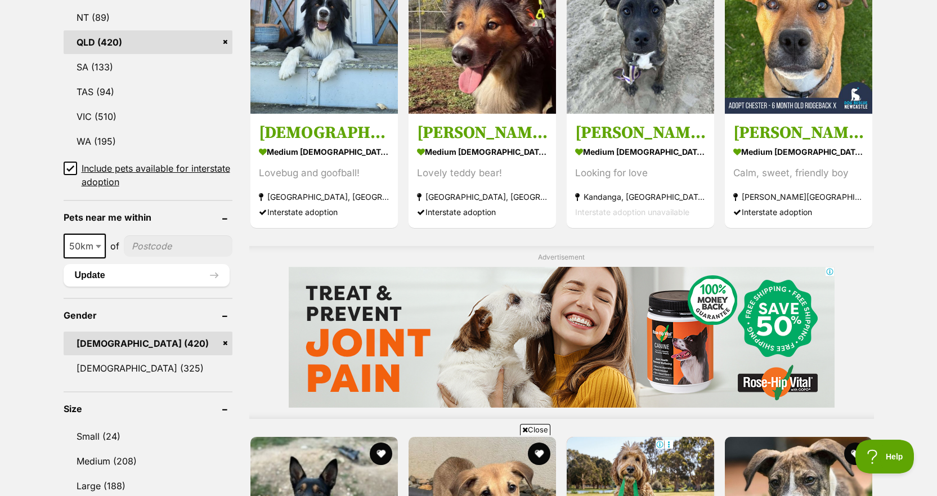
scroll to position [674, 0]
click at [99, 244] on b at bounding box center [99, 245] width 6 height 3
select select "100"
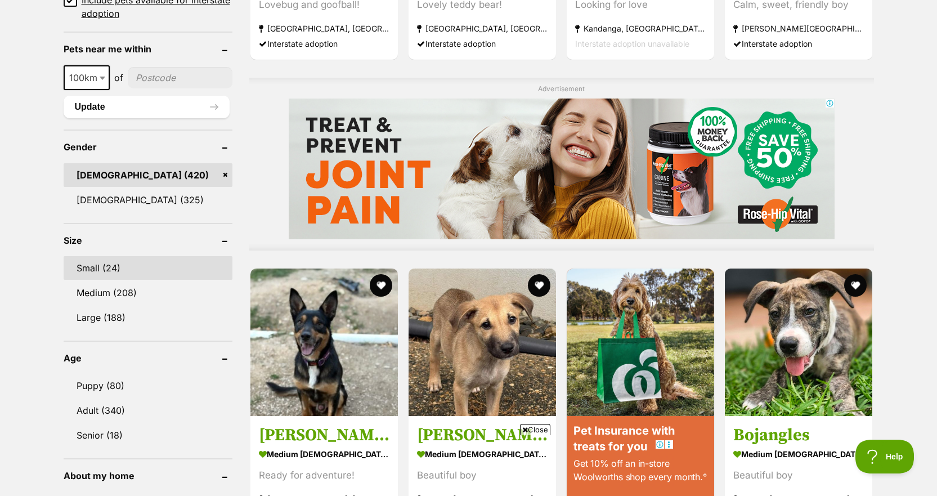
scroll to position [843, 0]
click at [106, 262] on link "Small (24)" at bounding box center [148, 268] width 169 height 24
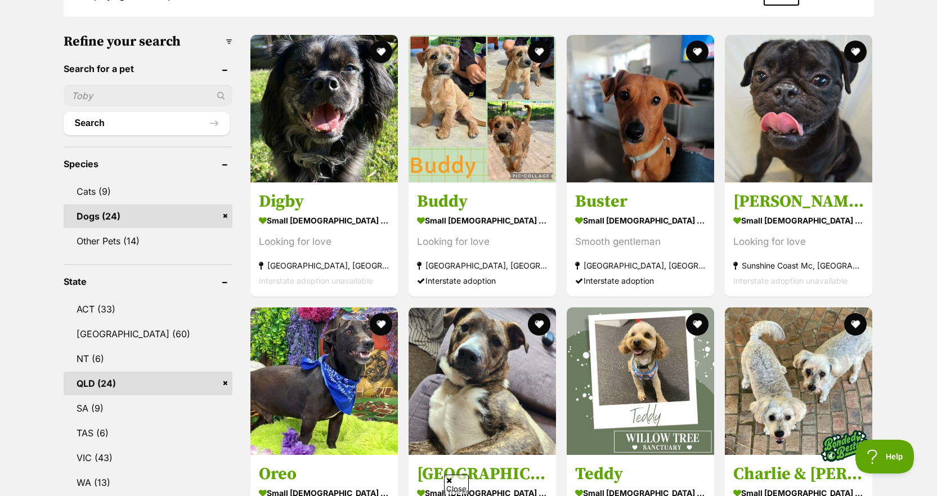
scroll to position [334, 0]
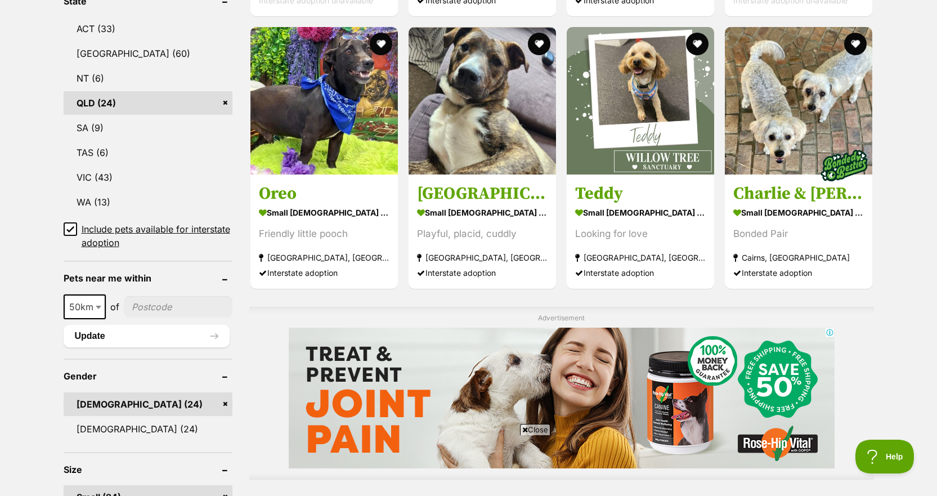
click at [97, 312] on span at bounding box center [99, 306] width 11 height 25
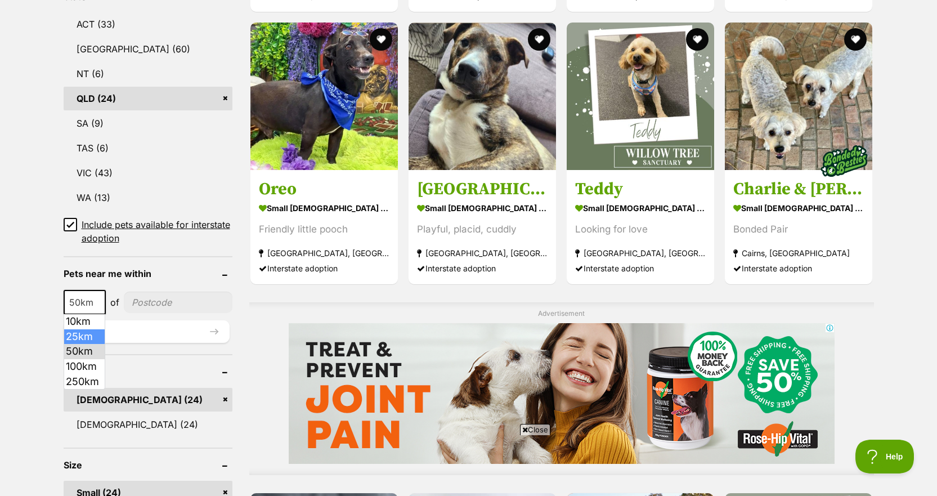
scroll to position [618, 0]
select select "100"
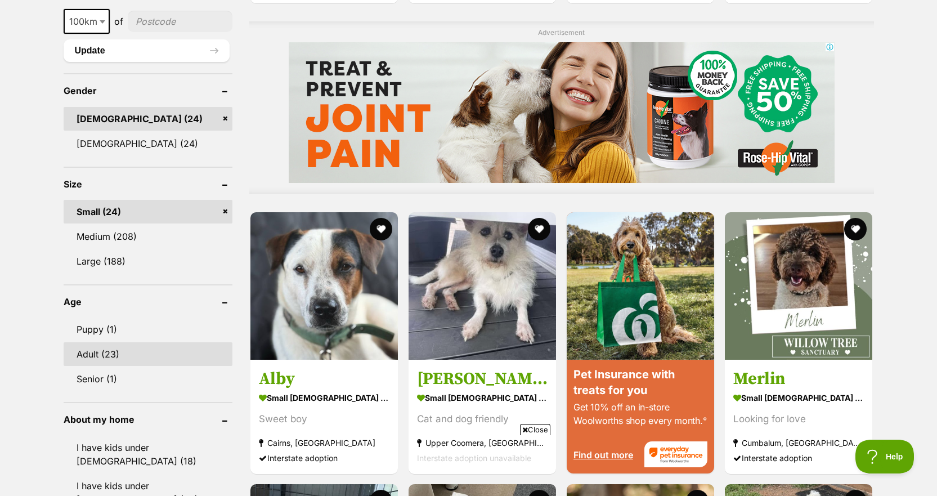
scroll to position [899, 0]
click at [100, 353] on link "Adult (23)" at bounding box center [148, 354] width 169 height 24
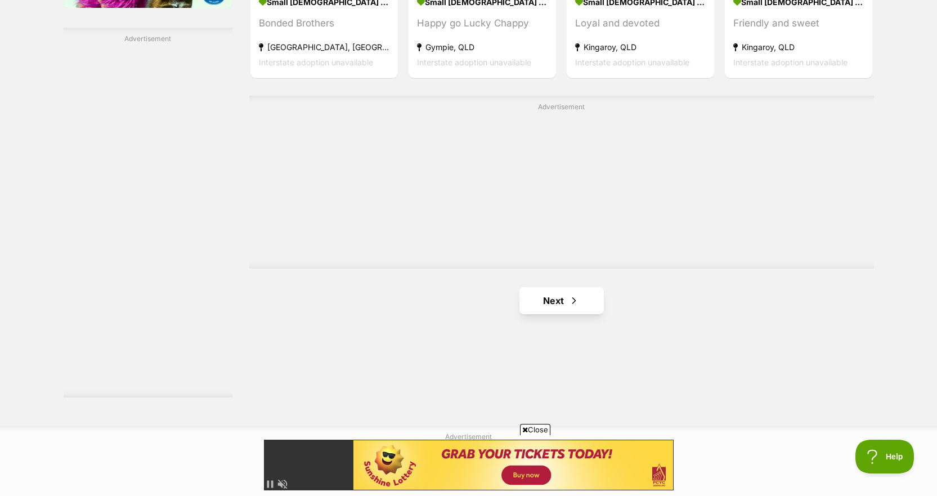
scroll to position [1957, 0]
click at [558, 296] on link "Next" at bounding box center [562, 300] width 84 height 27
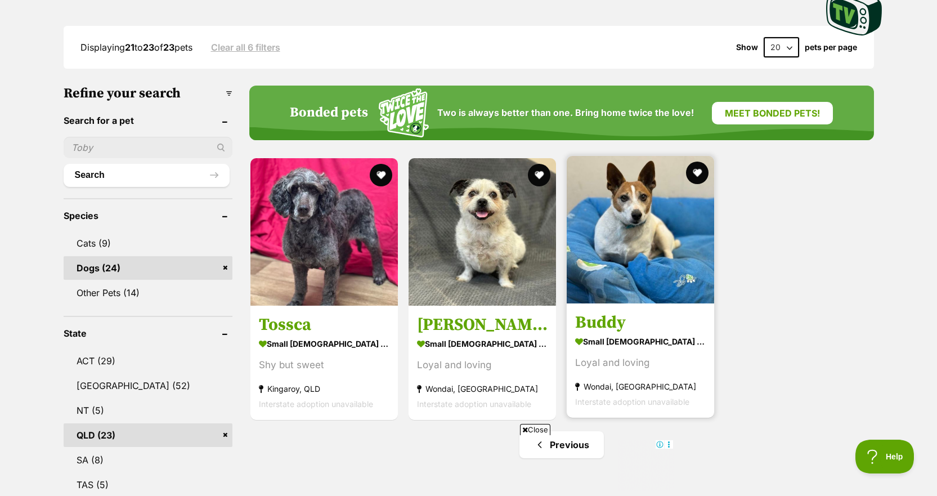
click at [645, 243] on img at bounding box center [640, 229] width 147 height 147
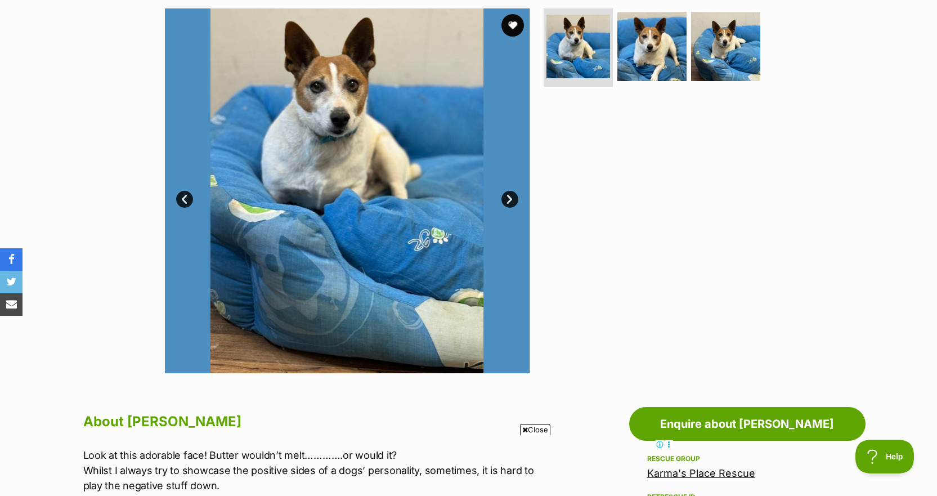
scroll to position [225, 0]
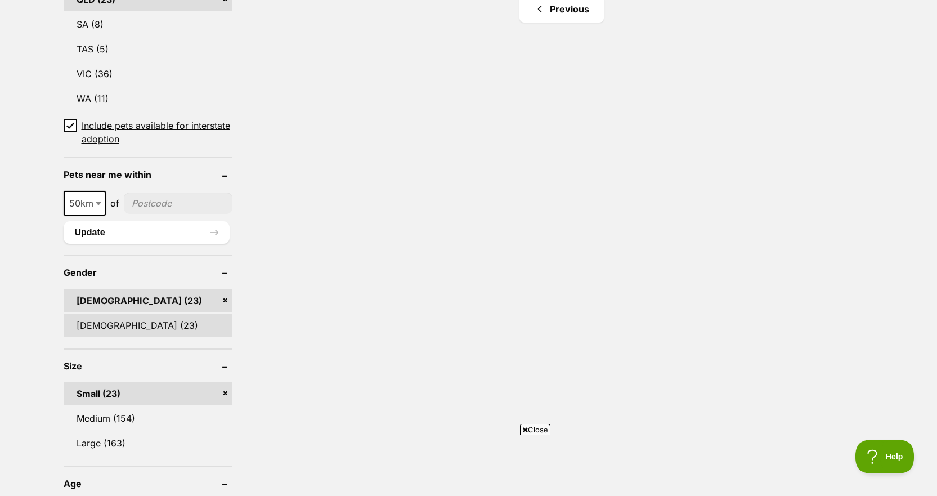
click at [110, 325] on link "[DEMOGRAPHIC_DATA] (23)" at bounding box center [148, 326] width 169 height 24
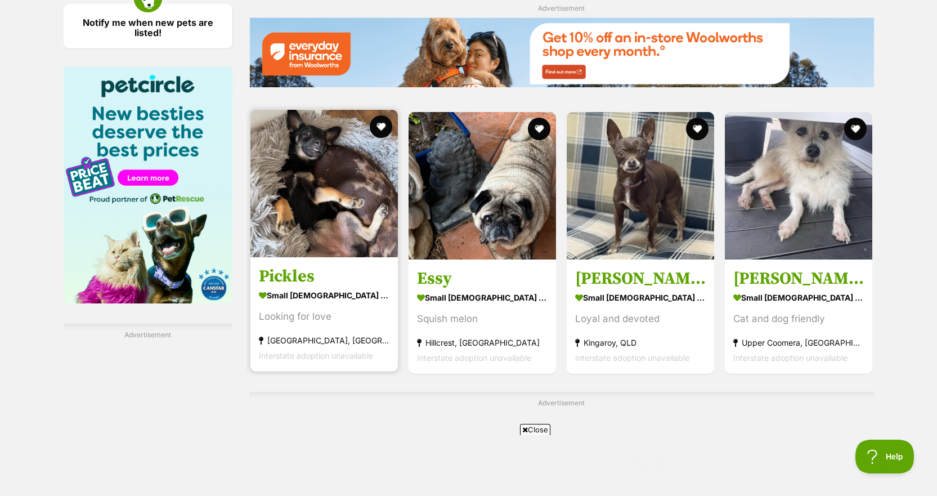
click at [332, 190] on img at bounding box center [324, 183] width 147 height 147
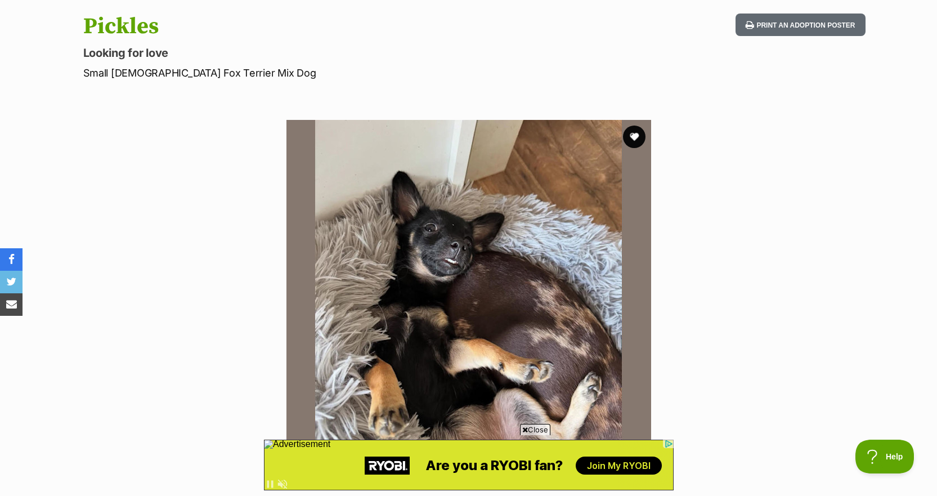
click at [556, 262] on img at bounding box center [469, 302] width 365 height 365
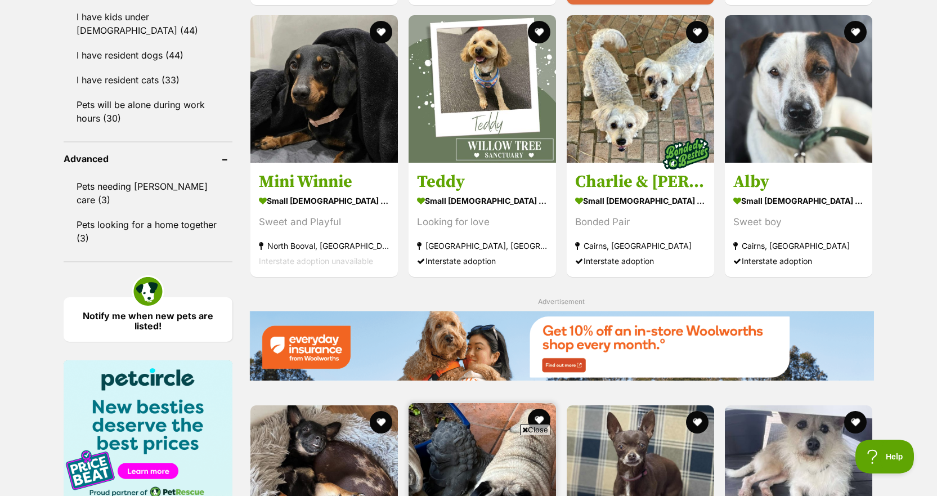
scroll to position [1393, 0]
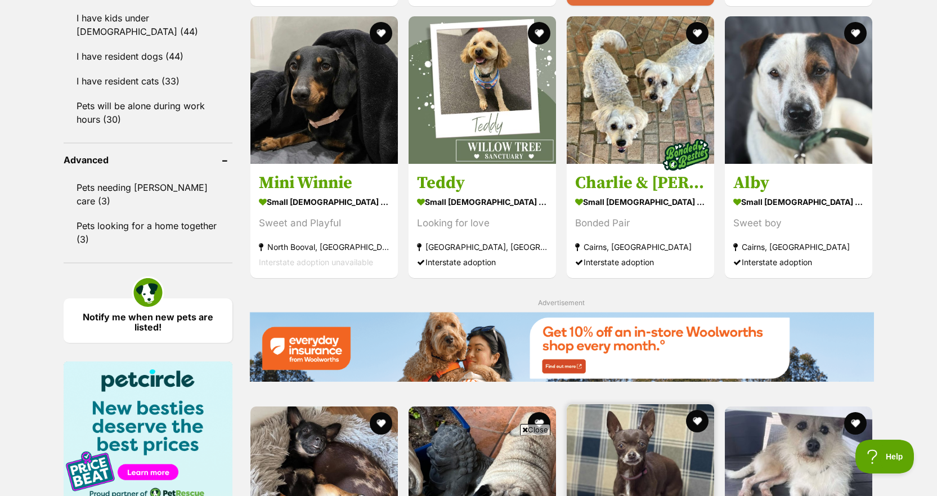
click at [641, 404] on img at bounding box center [640, 477] width 147 height 147
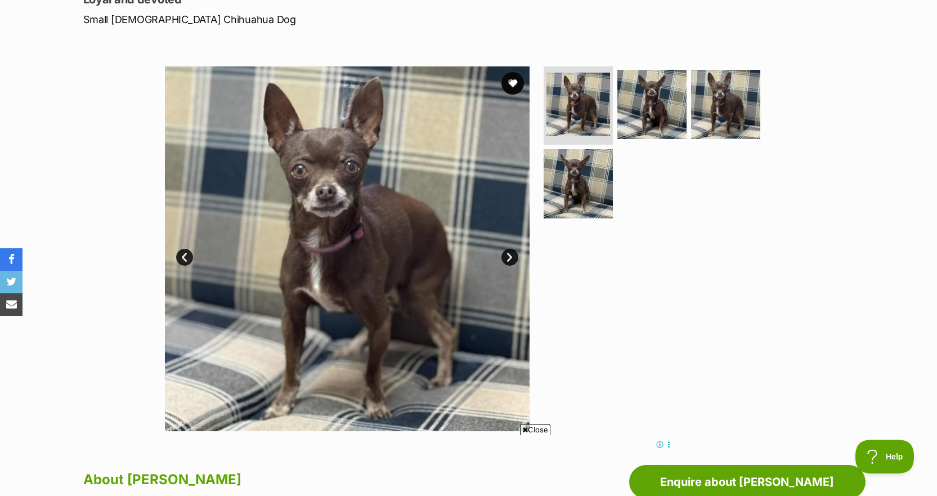
click at [503, 254] on link "Next" at bounding box center [510, 257] width 17 height 17
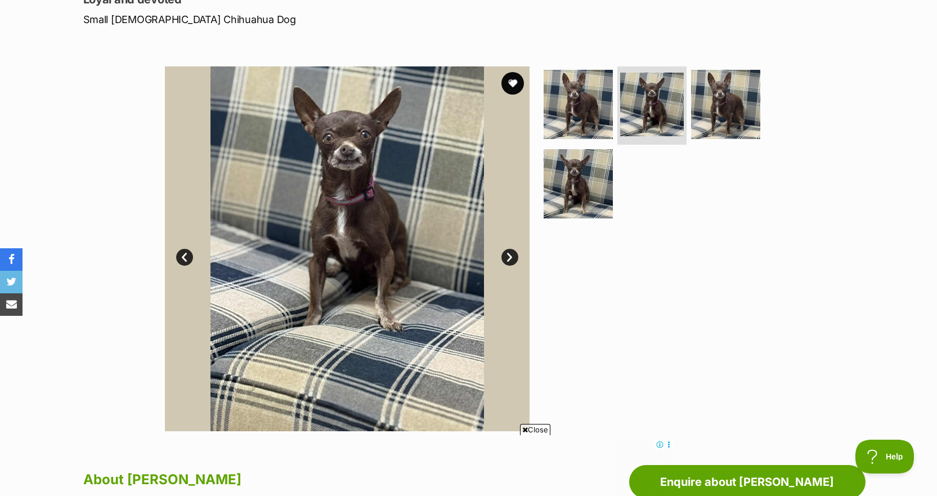
click at [508, 258] on link "Next" at bounding box center [510, 257] width 17 height 17
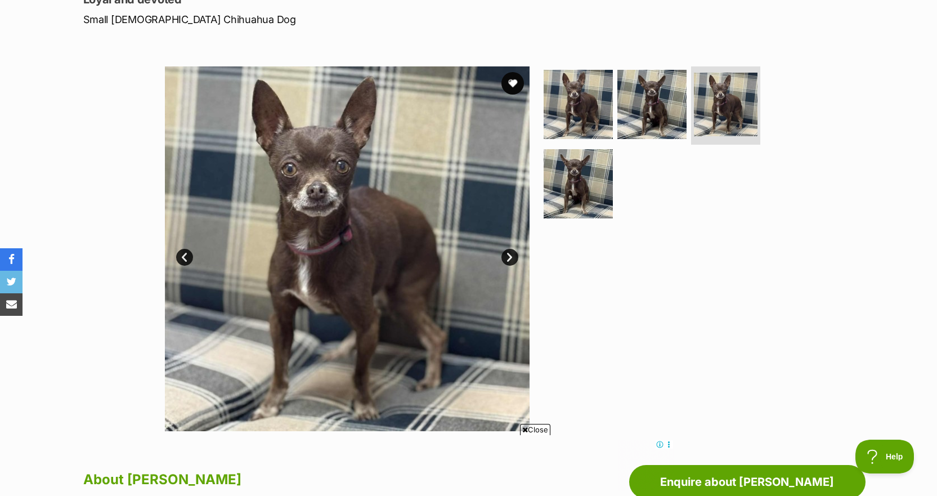
click at [508, 258] on link "Next" at bounding box center [510, 257] width 17 height 17
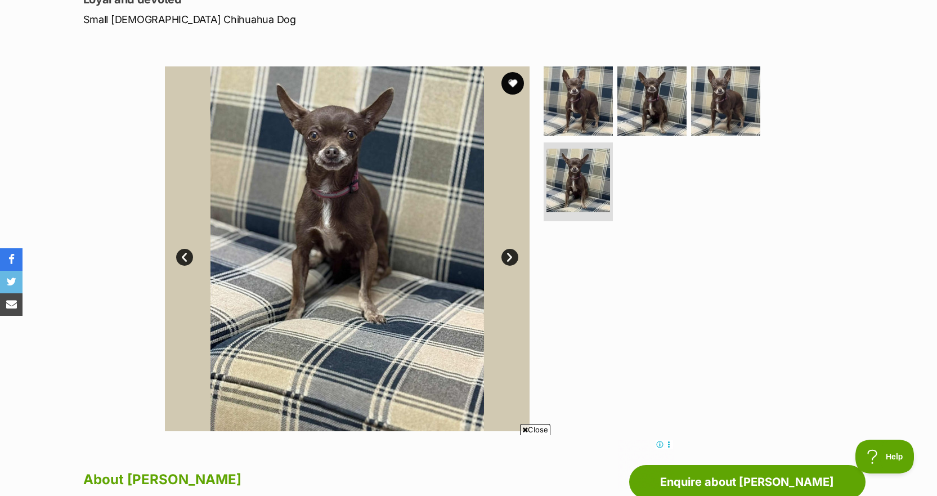
click at [508, 258] on link "Next" at bounding box center [510, 257] width 17 height 17
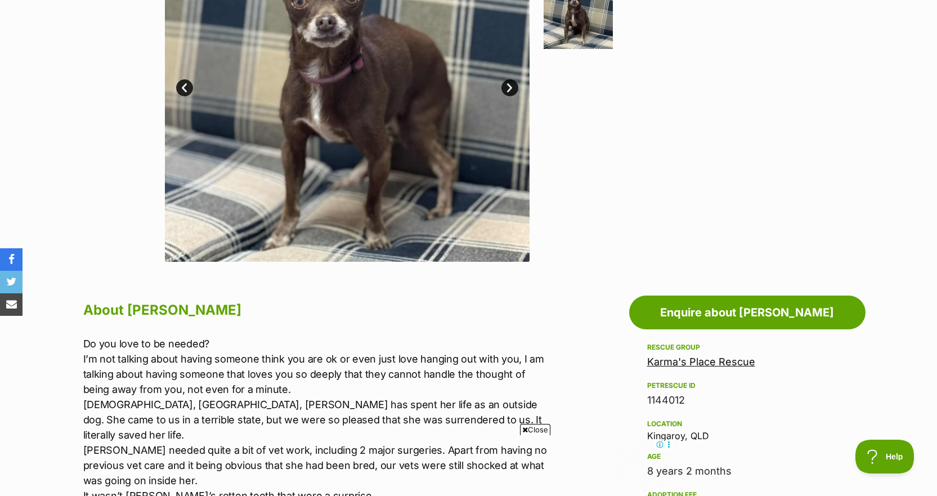
scroll to position [337, 0]
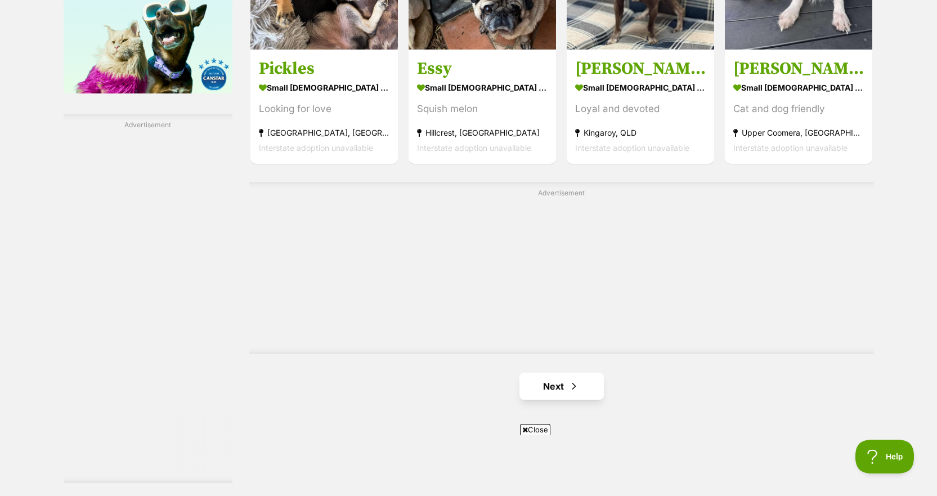
scroll to position [1898, 0]
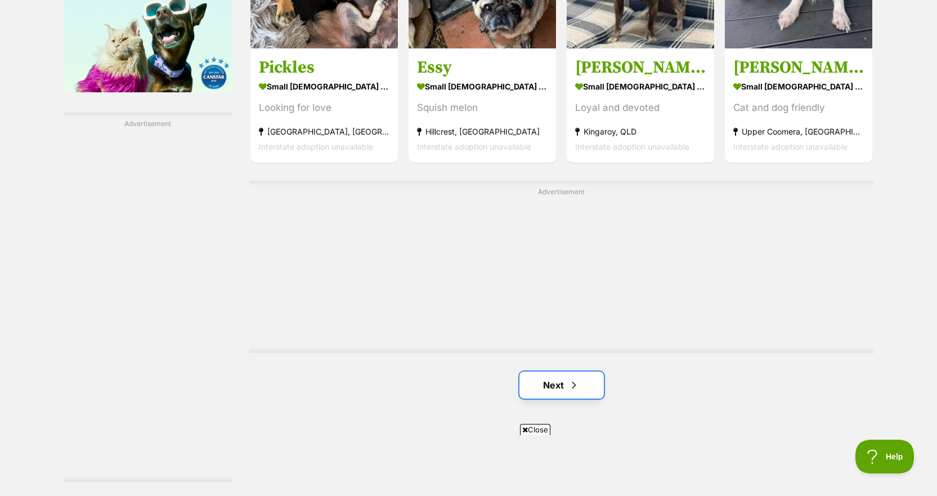
click at [553, 372] on link "Next" at bounding box center [562, 385] width 84 height 27
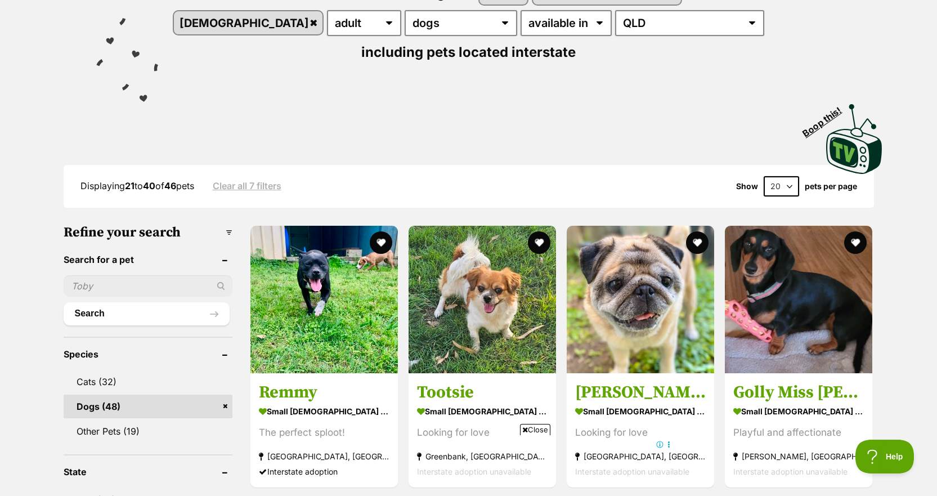
drag, startPoint x: 777, startPoint y: 305, endPoint x: 581, endPoint y: 141, distance: 255.7
drag, startPoint x: 581, startPoint y: 141, endPoint x: 560, endPoint y: 142, distance: 21.4
click at [582, 165] on div "Displaying 21 to 40 of 46 pets Clear all 7 filters Show 20 40 60 pets per page" at bounding box center [469, 186] width 811 height 43
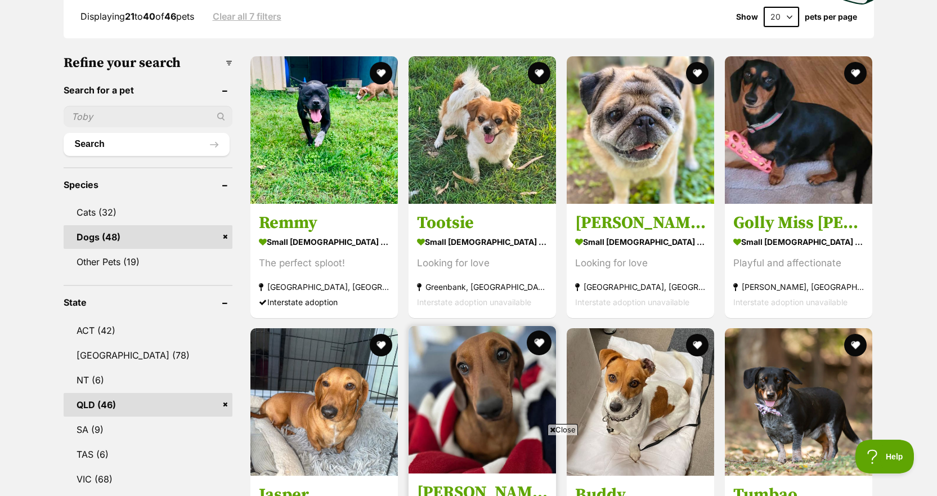
scroll to position [338, 0]
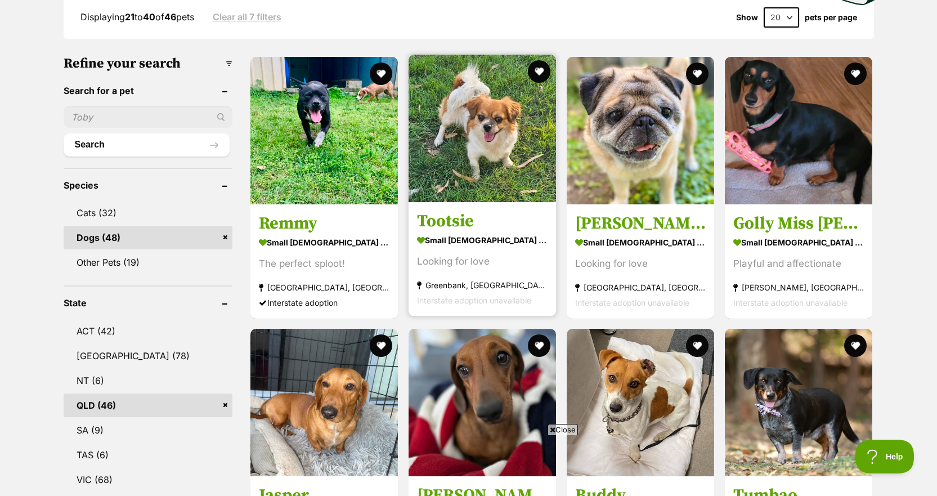
click at [488, 121] on img at bounding box center [482, 128] width 147 height 147
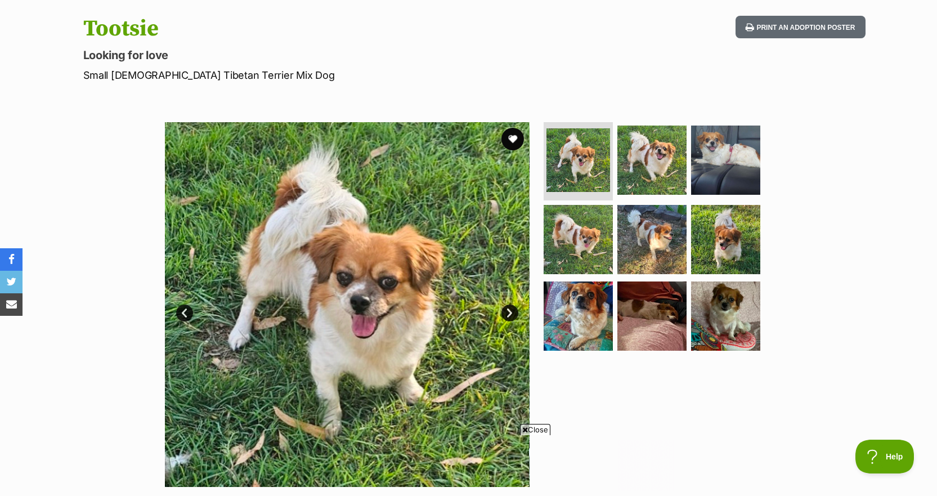
click at [511, 311] on link "Next" at bounding box center [510, 313] width 17 height 17
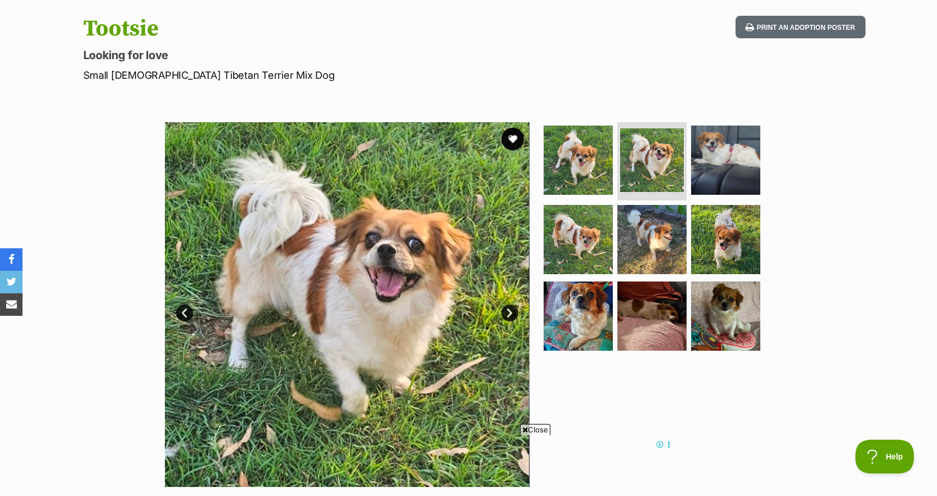
click at [511, 311] on link "Next" at bounding box center [510, 313] width 17 height 17
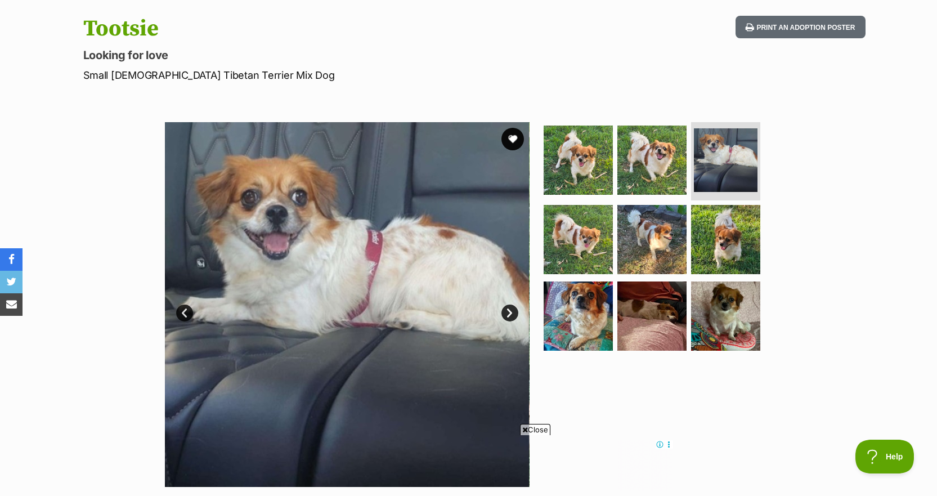
click at [511, 311] on link "Next" at bounding box center [510, 313] width 17 height 17
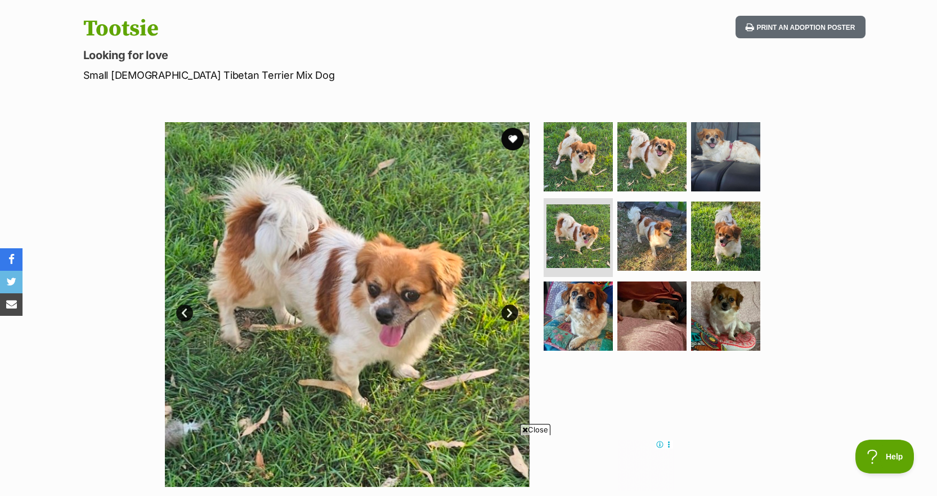
click at [511, 311] on link "Next" at bounding box center [510, 313] width 17 height 17
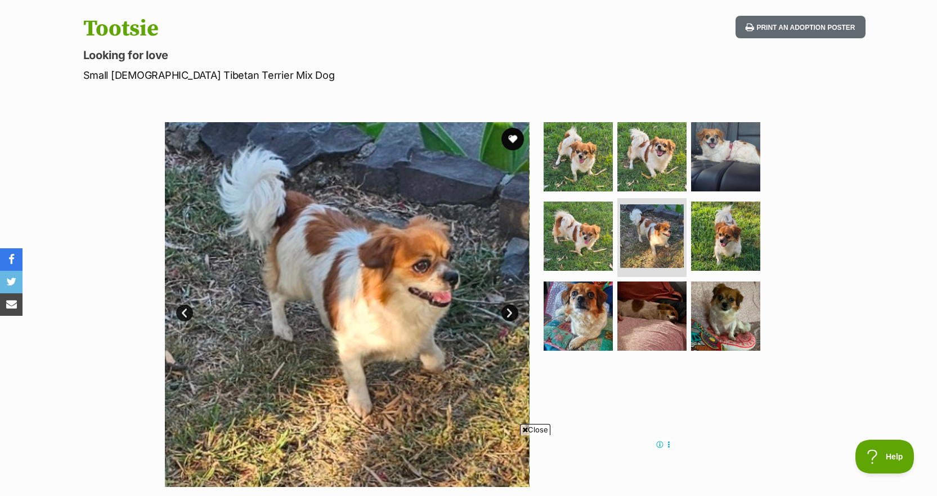
click at [510, 311] on link "Next" at bounding box center [510, 313] width 17 height 17
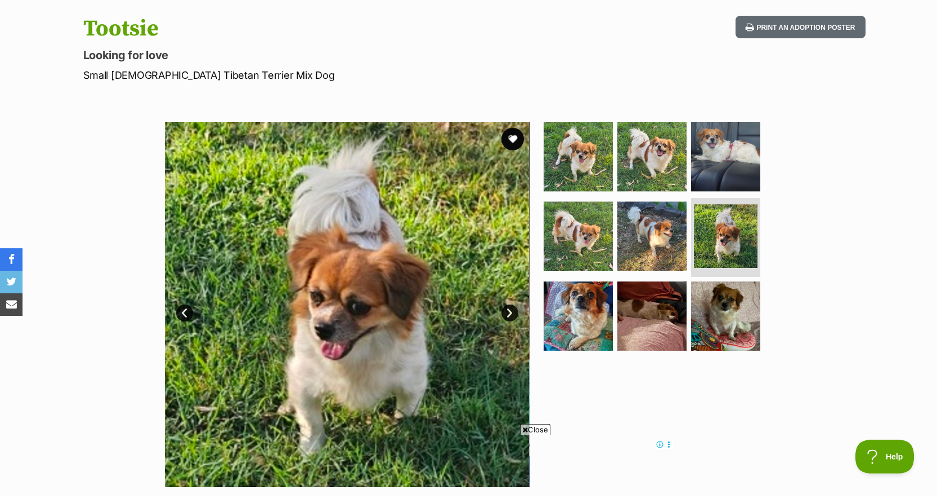
click at [510, 311] on link "Next" at bounding box center [510, 313] width 17 height 17
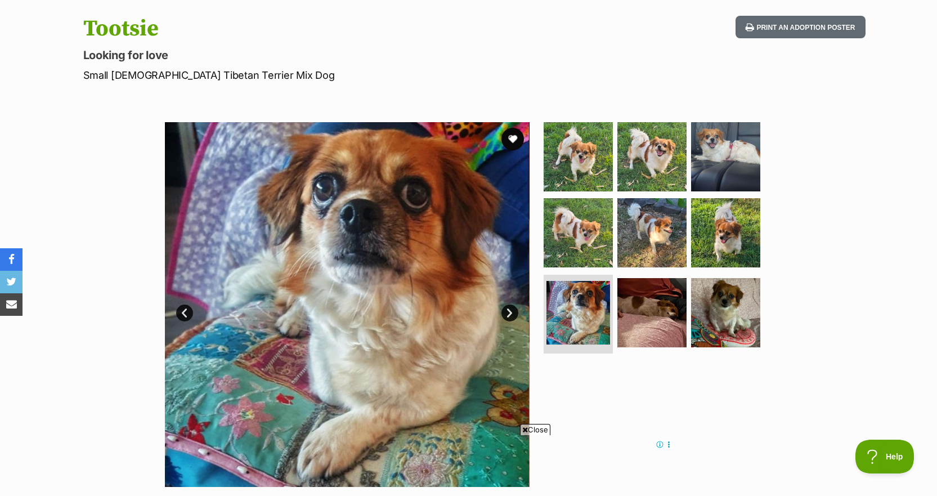
click at [509, 312] on link "Next" at bounding box center [510, 313] width 17 height 17
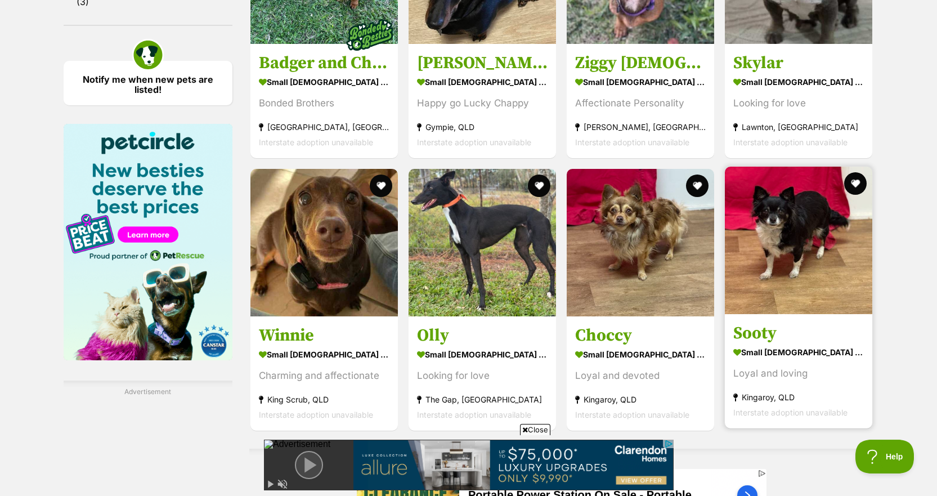
scroll to position [1631, 0]
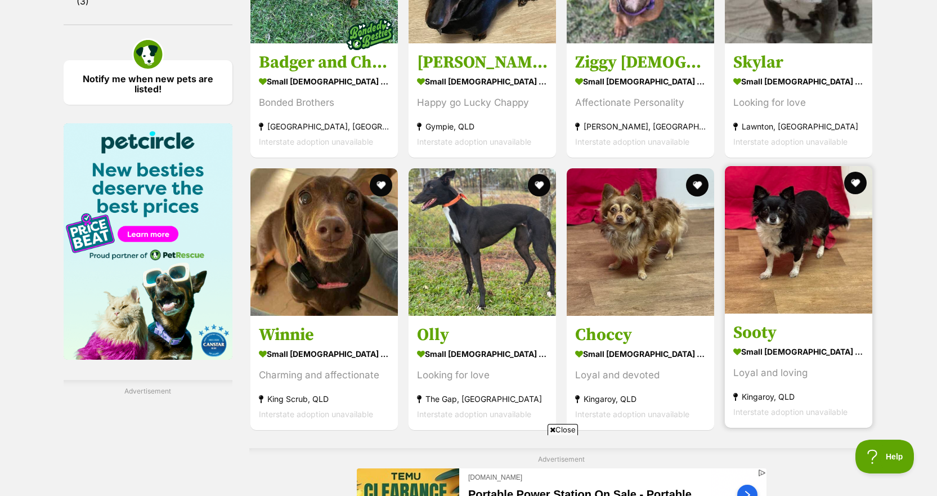
click img
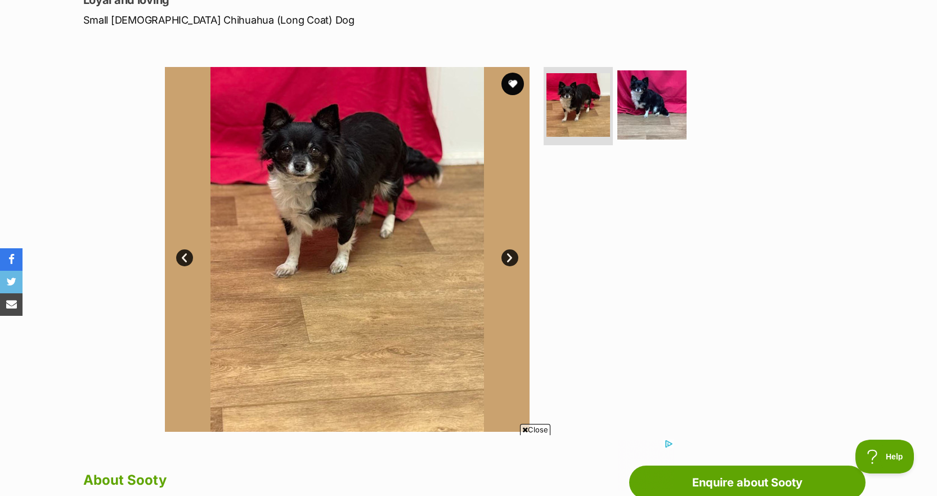
scroll to position [168, 0]
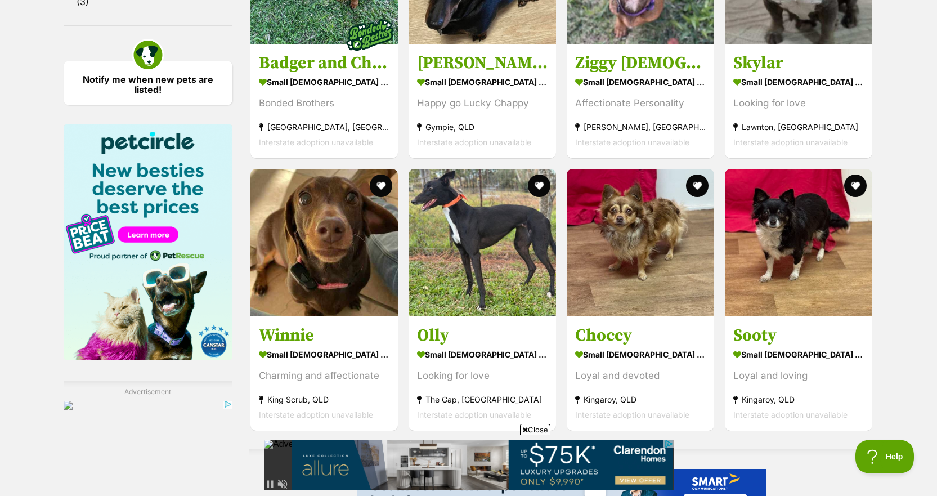
scroll to position [1631, 0]
